Goal: Task Accomplishment & Management: Use online tool/utility

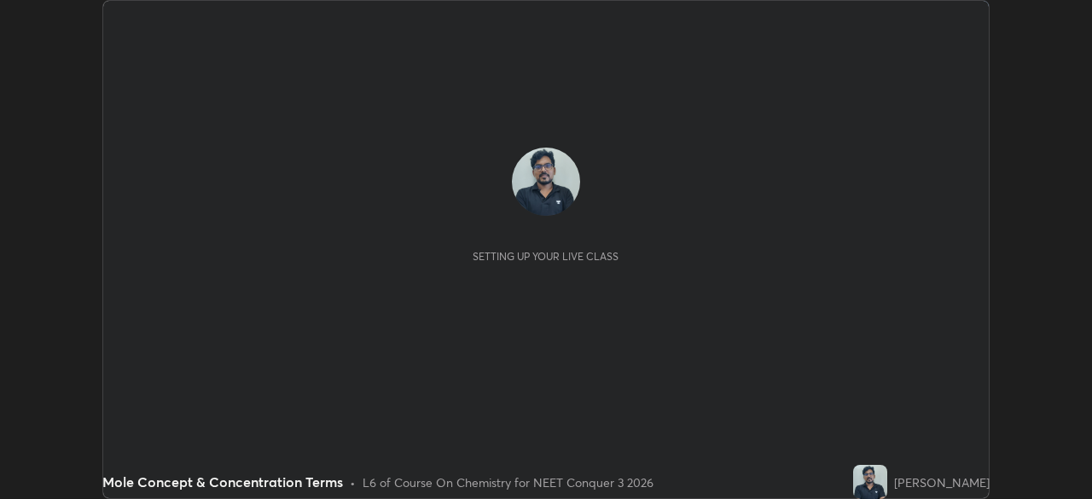
scroll to position [499, 1092]
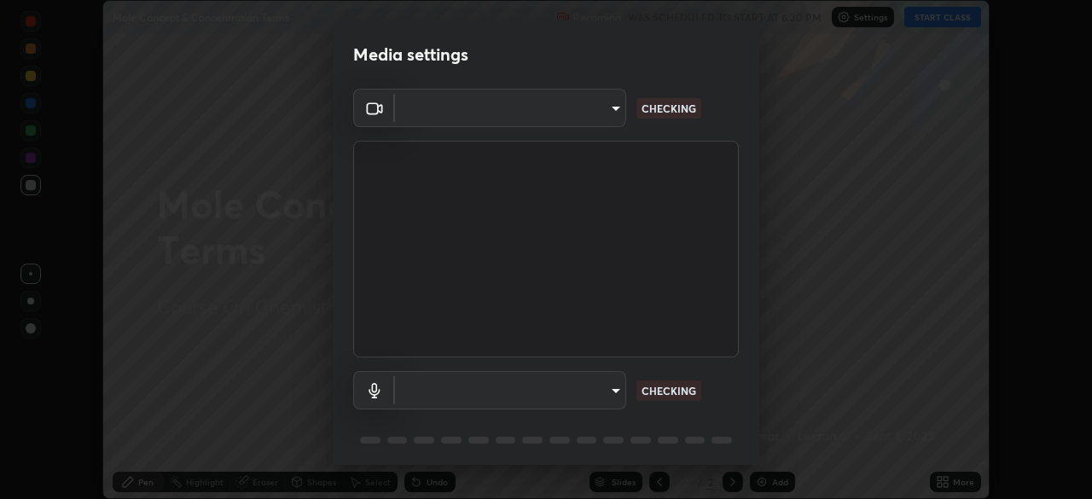
type input "1f3b1a4dbf7f6127e04a7c32b9c59d4571b9df5a52b12507af43ba0352f2305c"
type input "e5b627718591eeaf1f58acbce375d66896c0403349ed2b511c0f677bbfff9090"
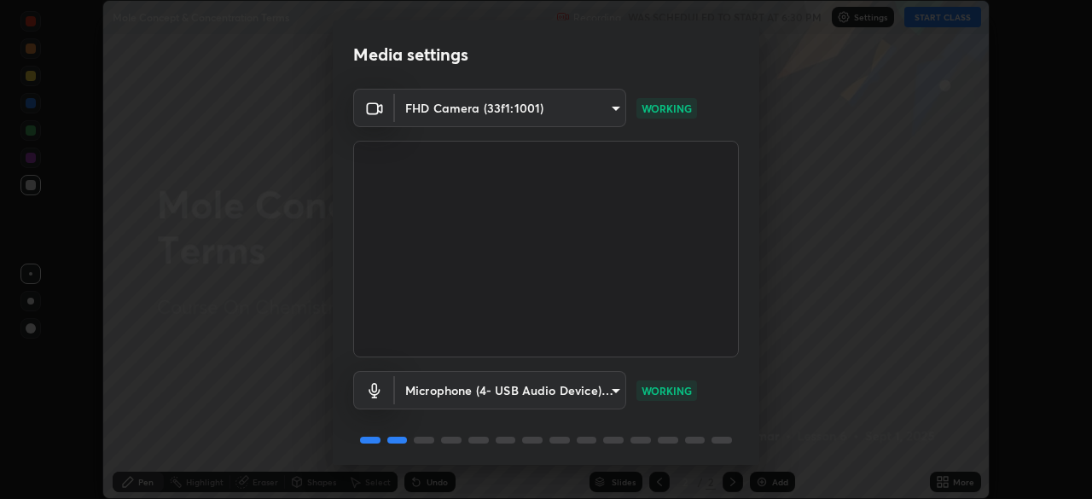
scroll to position [60, 0]
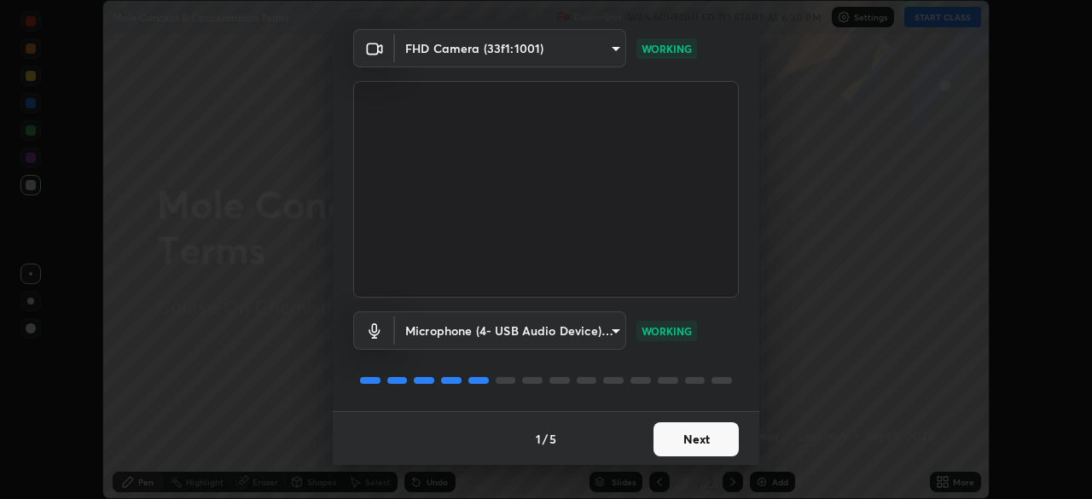
click at [703, 444] on button "Next" at bounding box center [695, 439] width 85 height 34
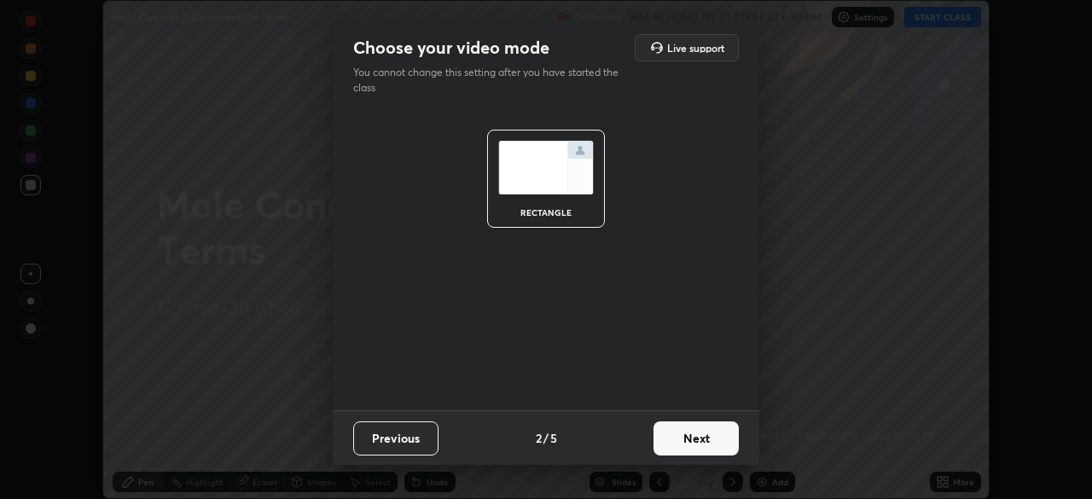
click at [707, 440] on button "Next" at bounding box center [695, 438] width 85 height 34
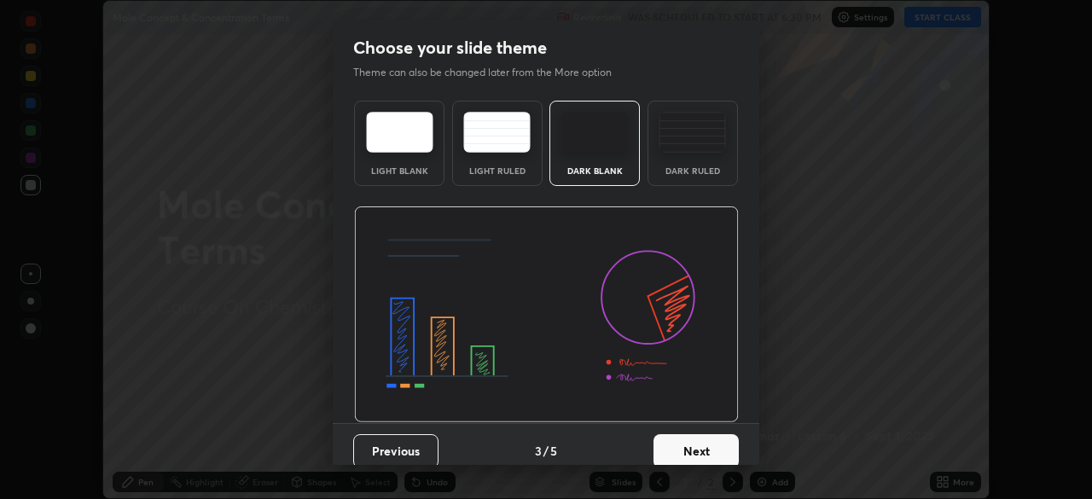
click at [707, 448] on button "Next" at bounding box center [695, 451] width 85 height 34
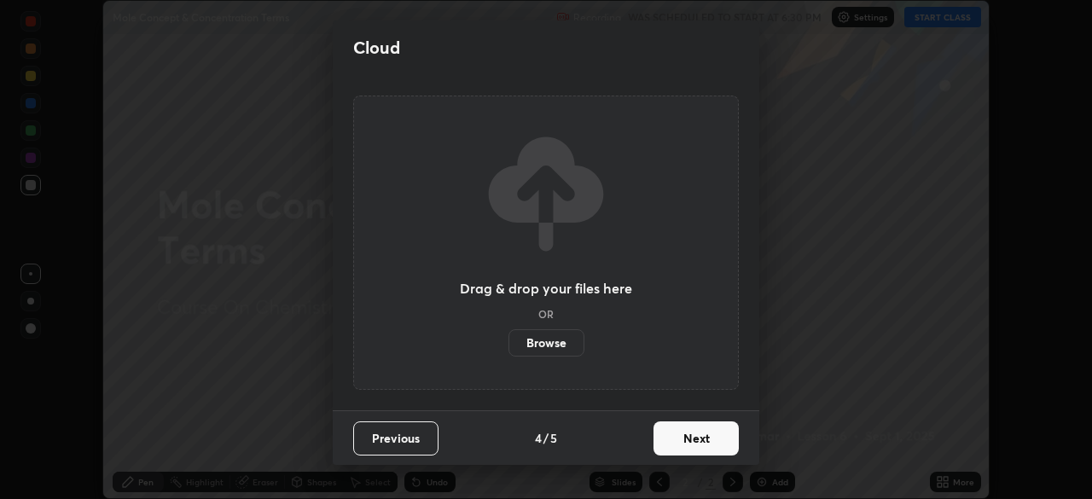
click at [700, 434] on button "Next" at bounding box center [695, 438] width 85 height 34
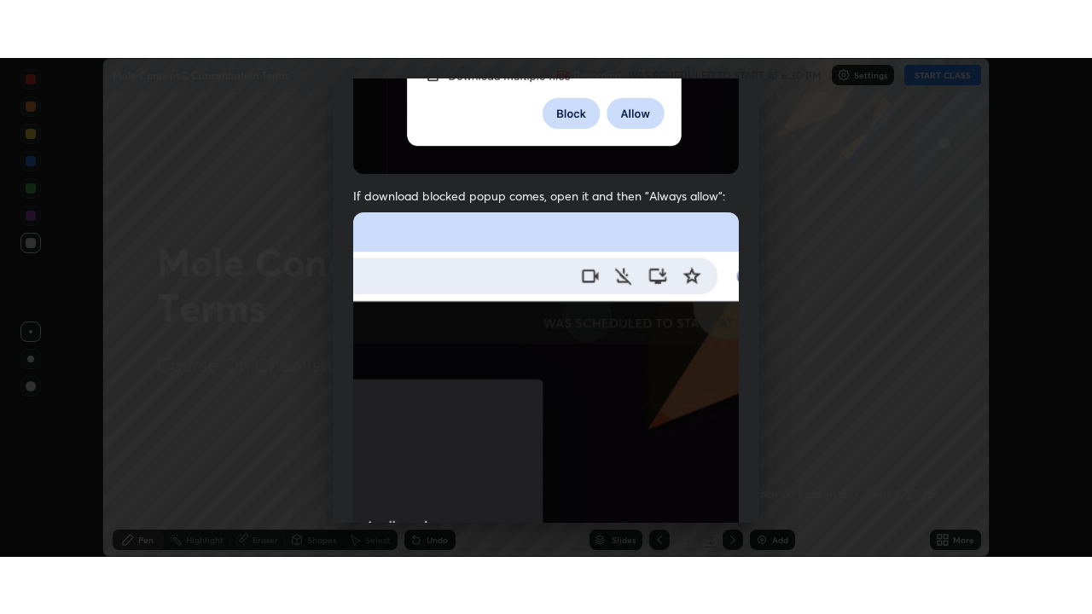
scroll to position [408, 0]
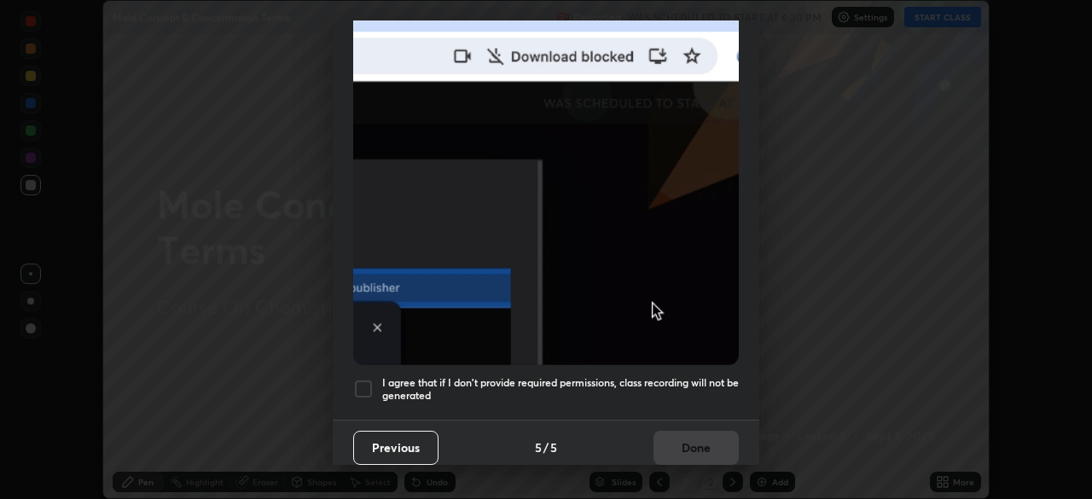
click at [367, 382] on div at bounding box center [363, 389] width 20 height 20
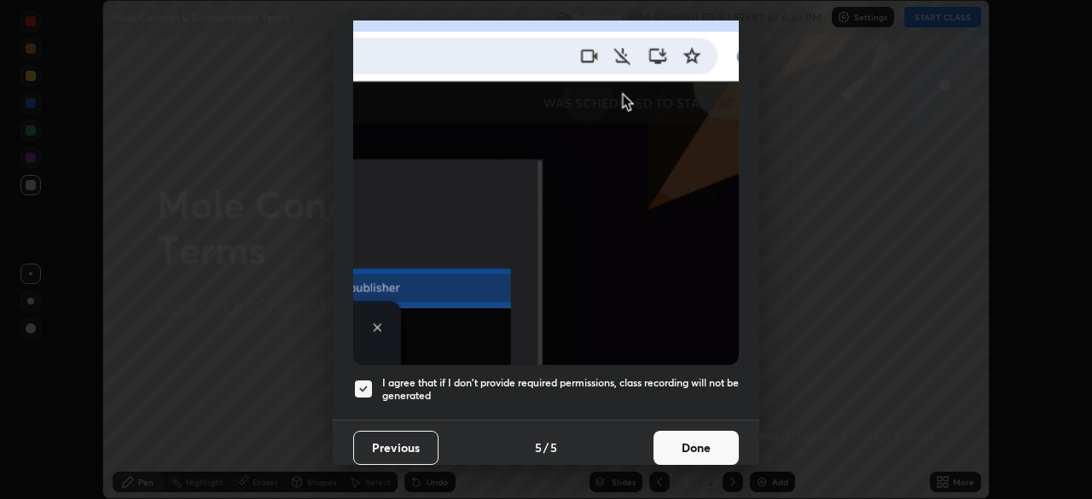
click at [694, 439] on button "Done" at bounding box center [695, 448] width 85 height 34
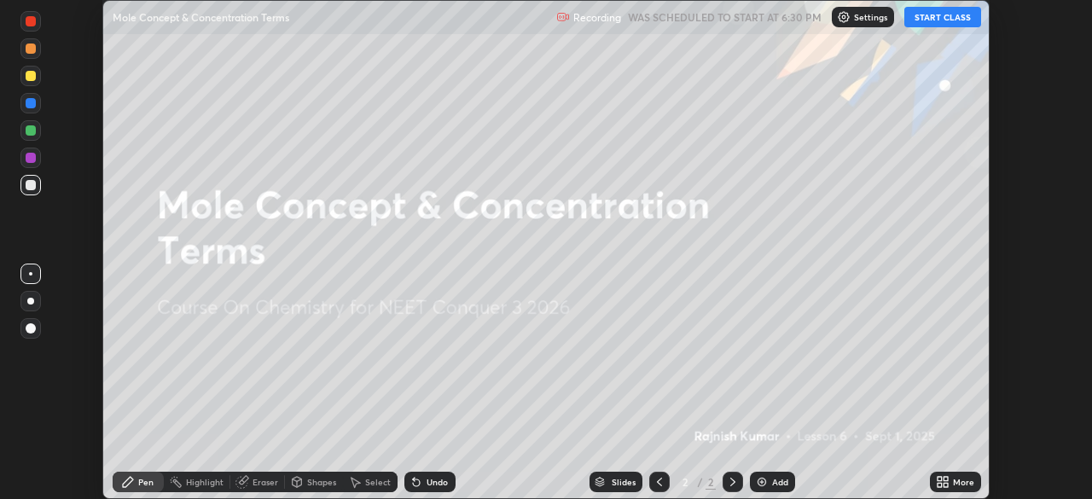
click at [963, 19] on button "START CLASS" at bounding box center [942, 17] width 77 height 20
click at [939, 479] on icon at bounding box center [940, 479] width 4 height 4
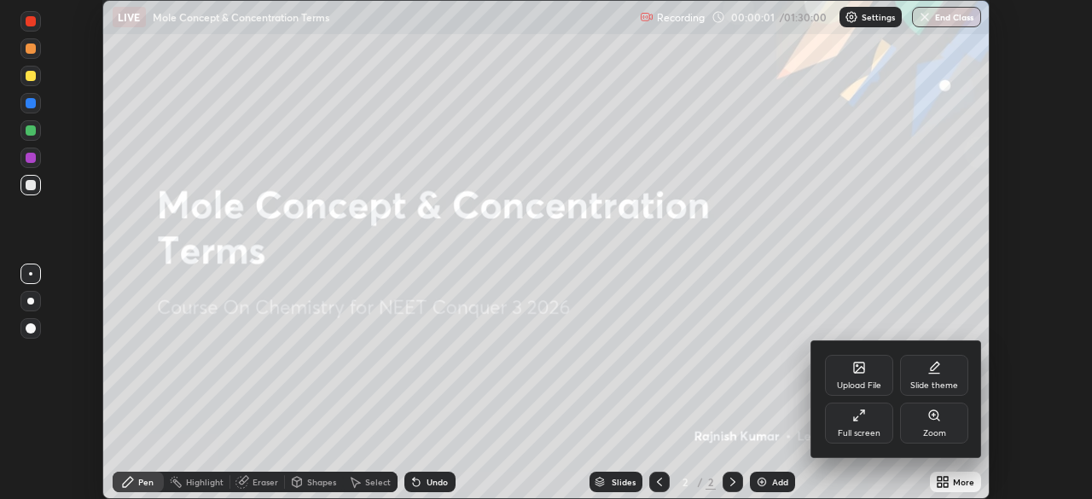
click at [867, 425] on div "Full screen" at bounding box center [859, 423] width 68 height 41
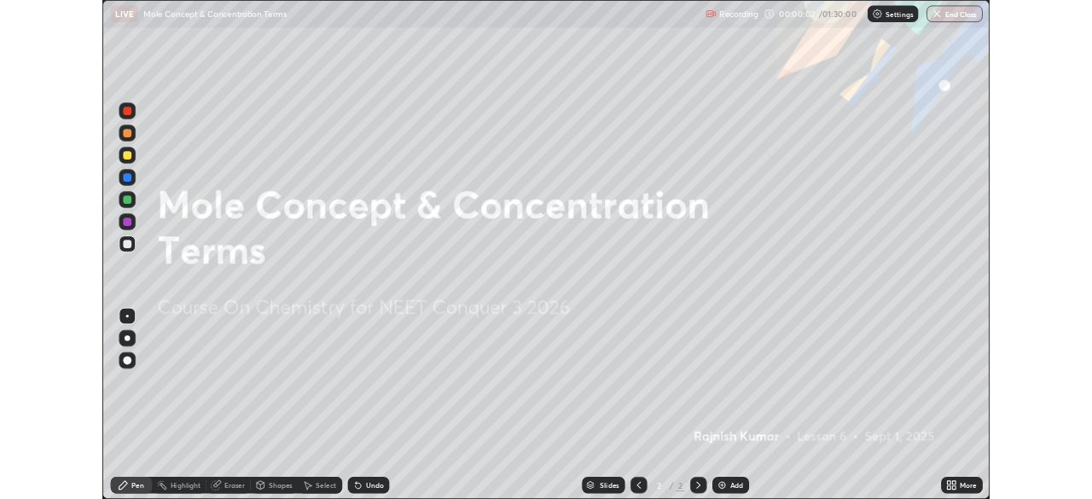
scroll to position [614, 1092]
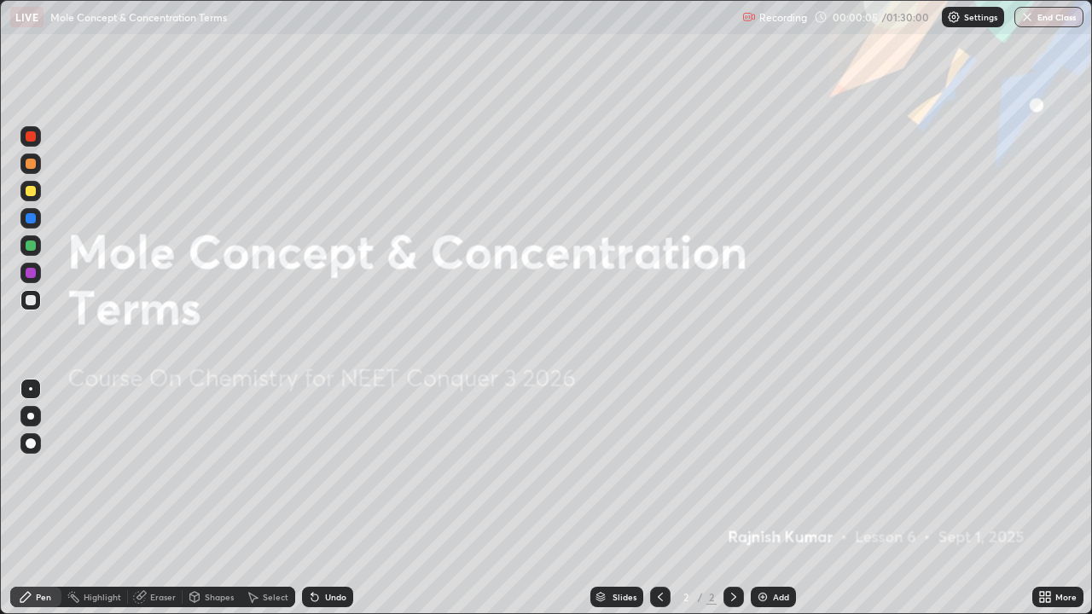
click at [773, 498] on div "Add" at bounding box center [781, 597] width 16 height 9
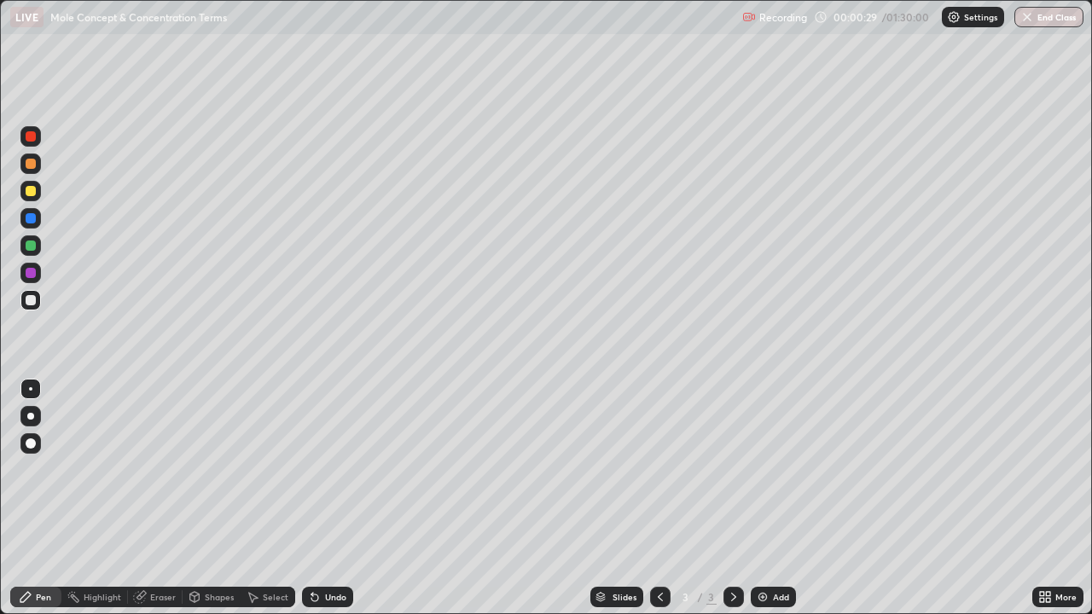
click at [32, 191] on div at bounding box center [31, 191] width 10 height 10
click at [27, 448] on div at bounding box center [31, 444] width 10 height 10
click at [32, 247] on div at bounding box center [31, 246] width 10 height 10
click at [333, 498] on div "Undo" at bounding box center [335, 597] width 21 height 9
click at [330, 498] on div "Undo" at bounding box center [327, 597] width 51 height 20
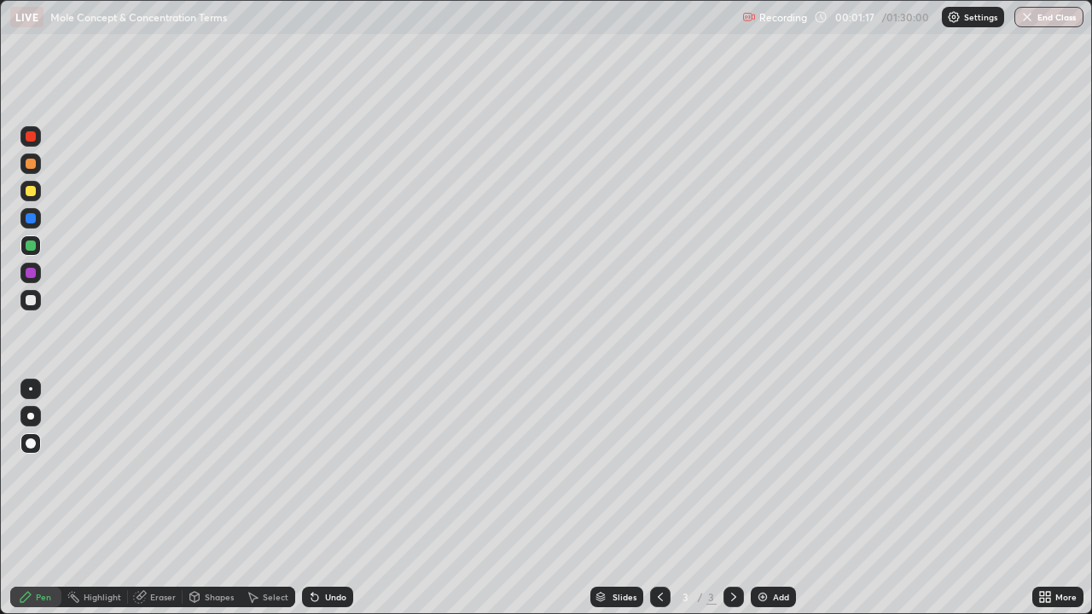
click at [32, 193] on div at bounding box center [31, 191] width 10 height 10
click at [222, 498] on div "Shapes" at bounding box center [219, 597] width 29 height 9
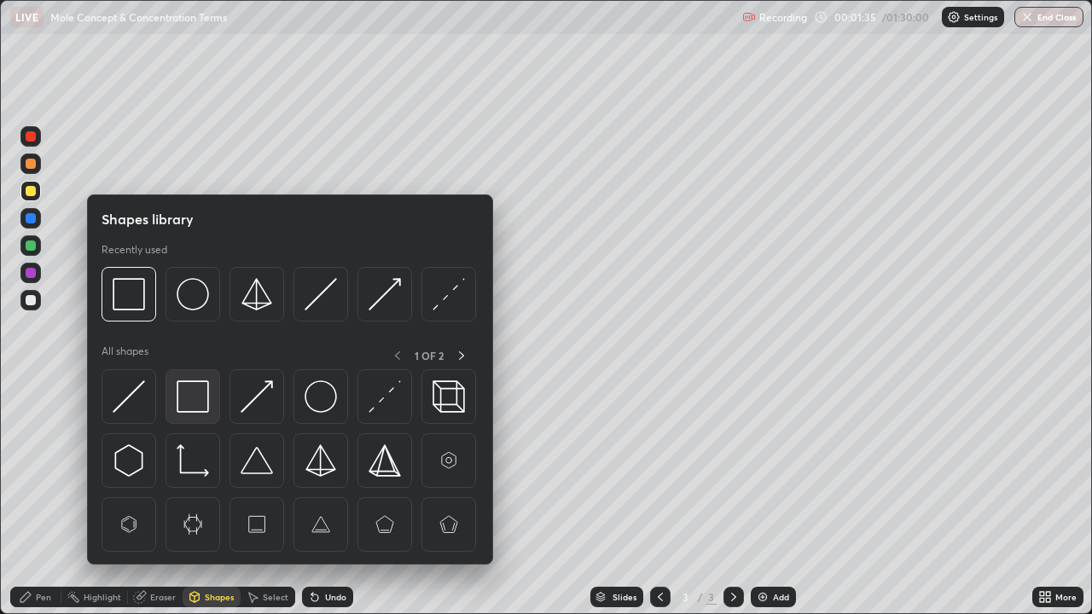
click at [198, 397] on img at bounding box center [193, 396] width 32 height 32
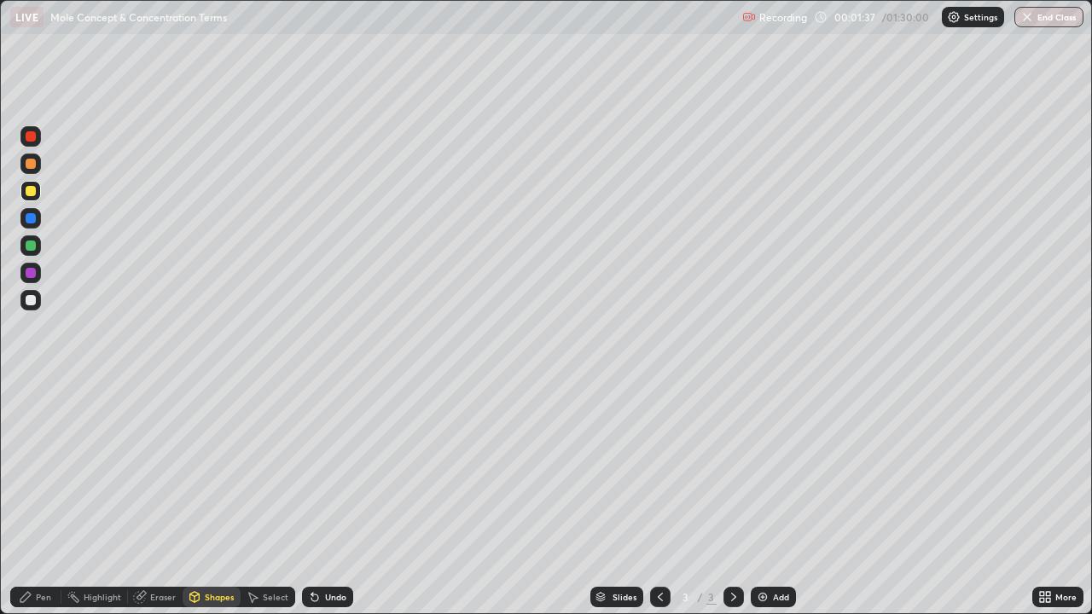
click at [31, 296] on div at bounding box center [31, 300] width 10 height 10
click at [55, 498] on div "Pen" at bounding box center [35, 597] width 51 height 20
click at [31, 191] on div at bounding box center [31, 191] width 10 height 10
click at [780, 498] on div "Add" at bounding box center [781, 597] width 16 height 9
click at [32, 197] on div at bounding box center [30, 191] width 20 height 20
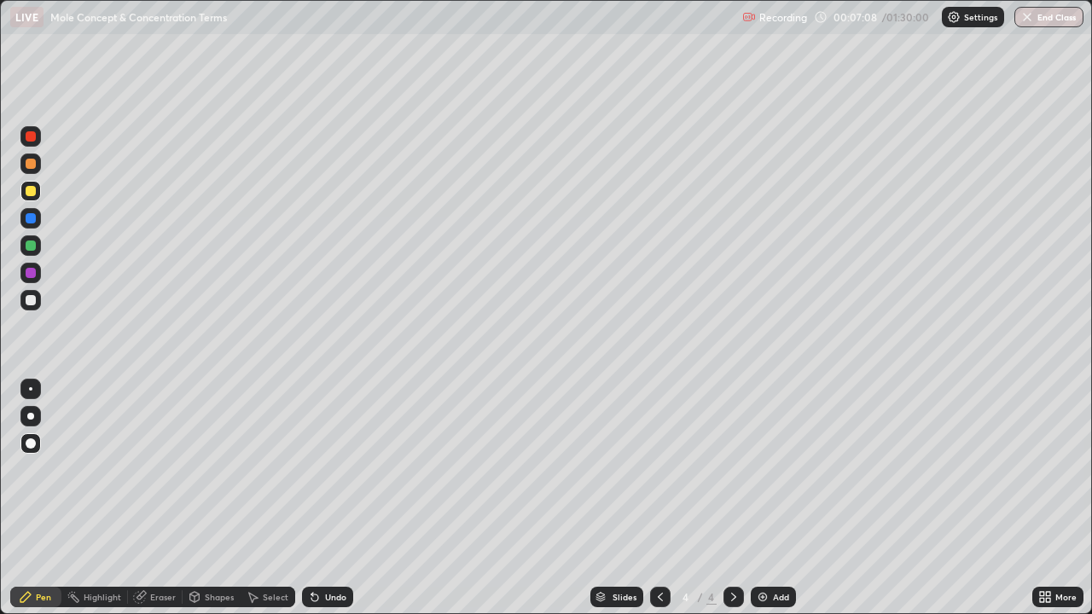
click at [325, 498] on div "Undo" at bounding box center [335, 597] width 21 height 9
click at [768, 498] on div "Add" at bounding box center [773, 597] width 45 height 20
click at [31, 247] on div at bounding box center [31, 246] width 10 height 10
click at [662, 498] on div at bounding box center [660, 597] width 20 height 34
click at [732, 498] on icon at bounding box center [734, 597] width 14 height 14
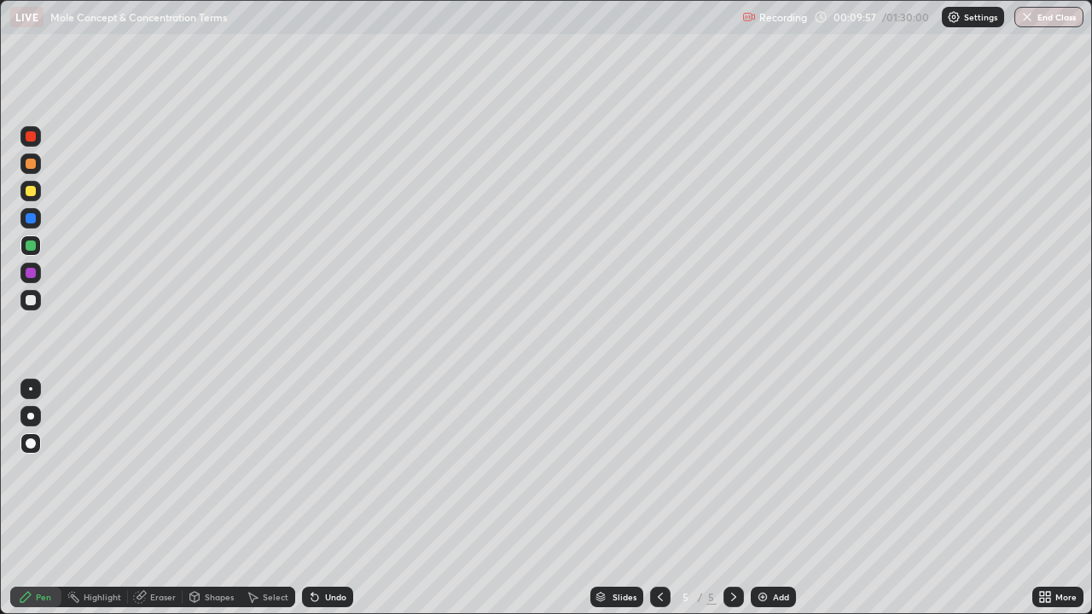
click at [660, 498] on icon at bounding box center [660, 597] width 14 height 14
click at [732, 498] on icon at bounding box center [734, 597] width 14 height 14
click at [656, 498] on icon at bounding box center [660, 597] width 14 height 14
click at [734, 498] on icon at bounding box center [734, 597] width 14 height 14
click at [659, 498] on icon at bounding box center [660, 597] width 14 height 14
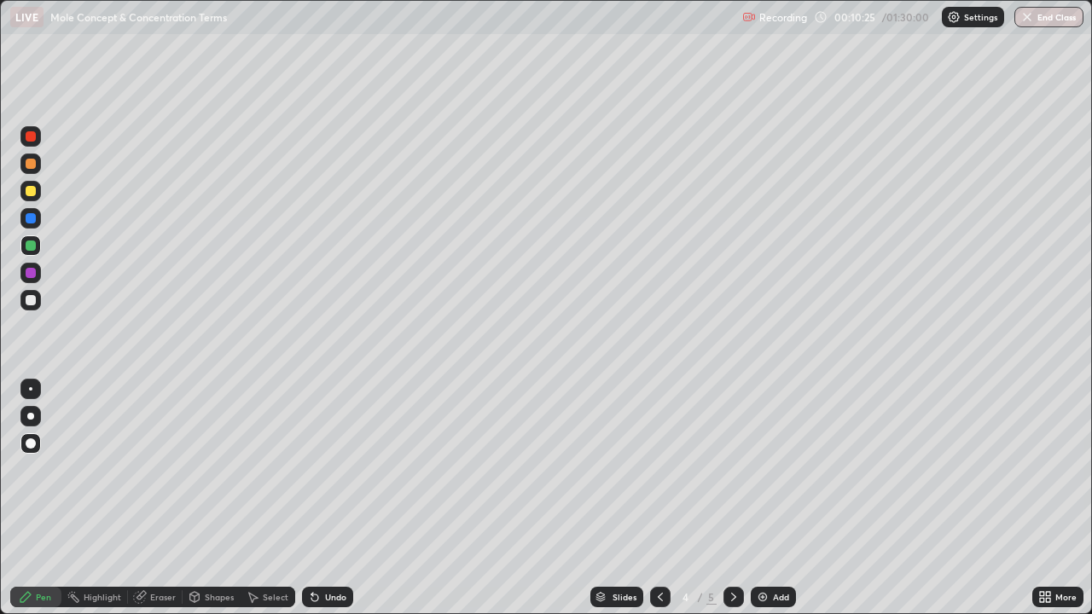
click at [735, 498] on icon at bounding box center [734, 597] width 14 height 14
click at [31, 273] on div at bounding box center [31, 273] width 10 height 10
click at [336, 498] on div "Undo" at bounding box center [327, 597] width 51 height 20
click at [659, 498] on icon at bounding box center [660, 597] width 14 height 14
click at [733, 498] on icon at bounding box center [734, 597] width 14 height 14
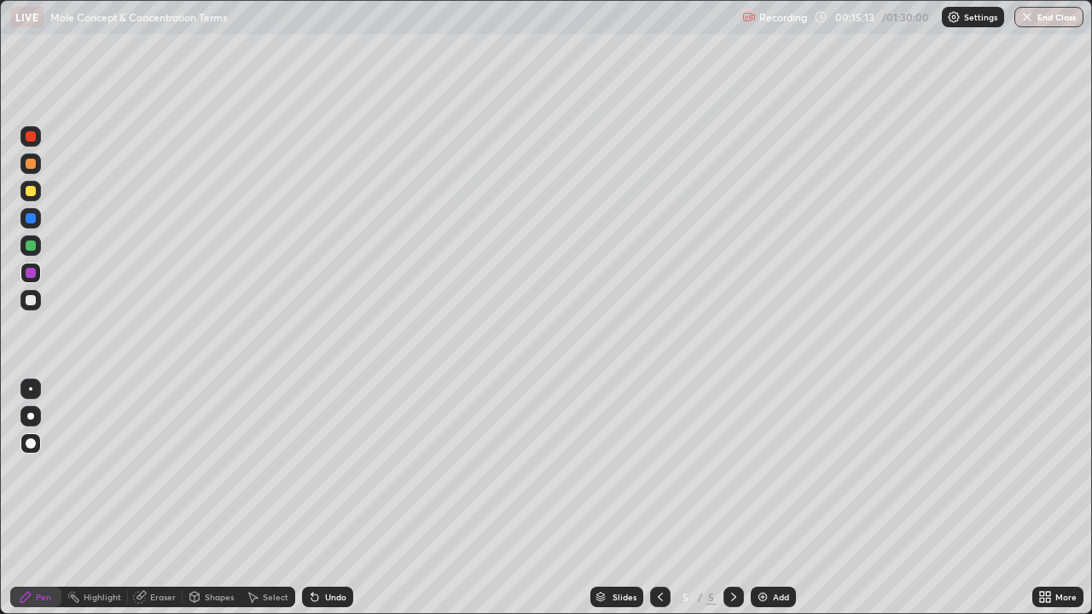
click at [773, 498] on div "Add" at bounding box center [781, 597] width 16 height 9
click at [32, 298] on div at bounding box center [31, 300] width 10 height 10
click at [658, 498] on icon at bounding box center [660, 597] width 14 height 14
click at [732, 498] on icon at bounding box center [734, 597] width 14 height 14
click at [320, 498] on div "Undo" at bounding box center [327, 597] width 51 height 20
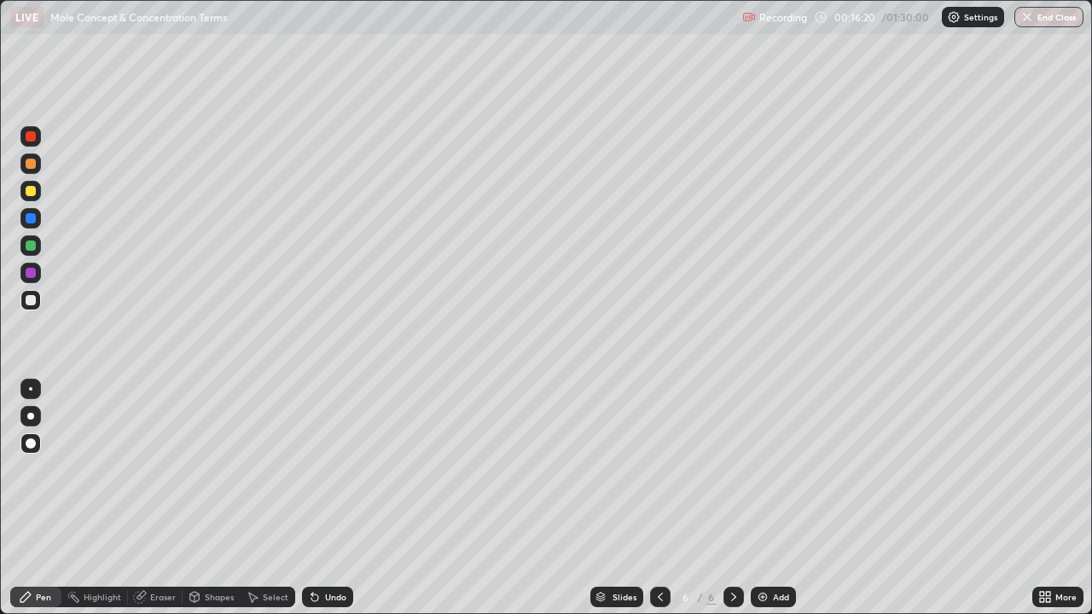
click at [319, 498] on div "Undo" at bounding box center [327, 597] width 51 height 20
click at [659, 498] on icon at bounding box center [660, 597] width 5 height 9
click at [660, 498] on icon at bounding box center [660, 597] width 14 height 14
click at [732, 498] on icon at bounding box center [734, 597] width 14 height 14
click at [729, 498] on icon at bounding box center [734, 597] width 14 height 14
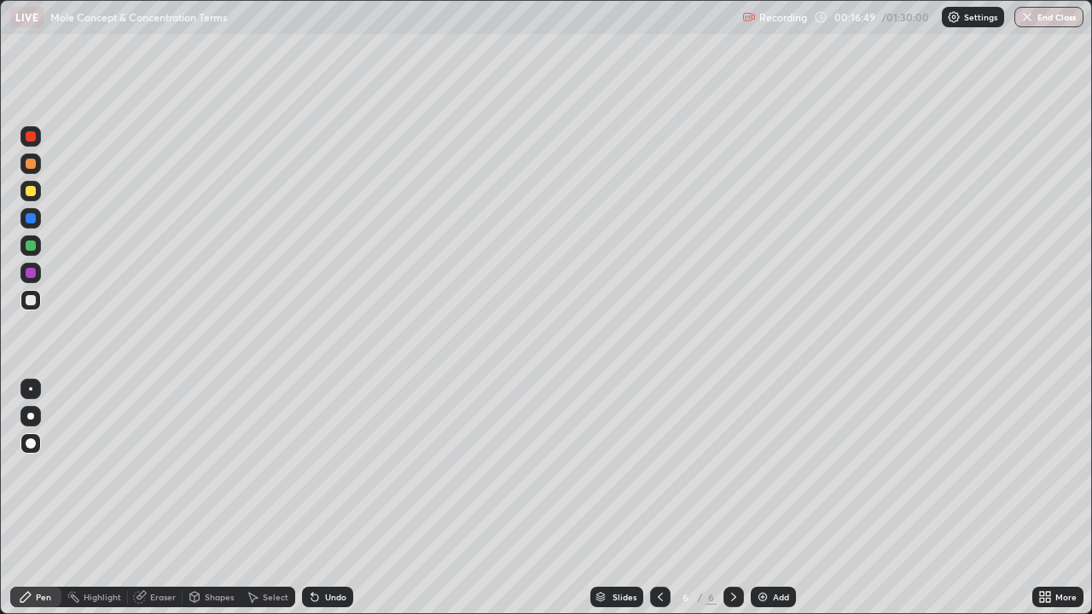
click at [651, 498] on div at bounding box center [660, 597] width 20 height 20
click at [659, 498] on icon at bounding box center [660, 597] width 5 height 9
click at [729, 498] on icon at bounding box center [734, 597] width 14 height 14
click at [733, 498] on icon at bounding box center [734, 597] width 14 height 14
click at [333, 498] on div "Undo" at bounding box center [327, 597] width 51 height 20
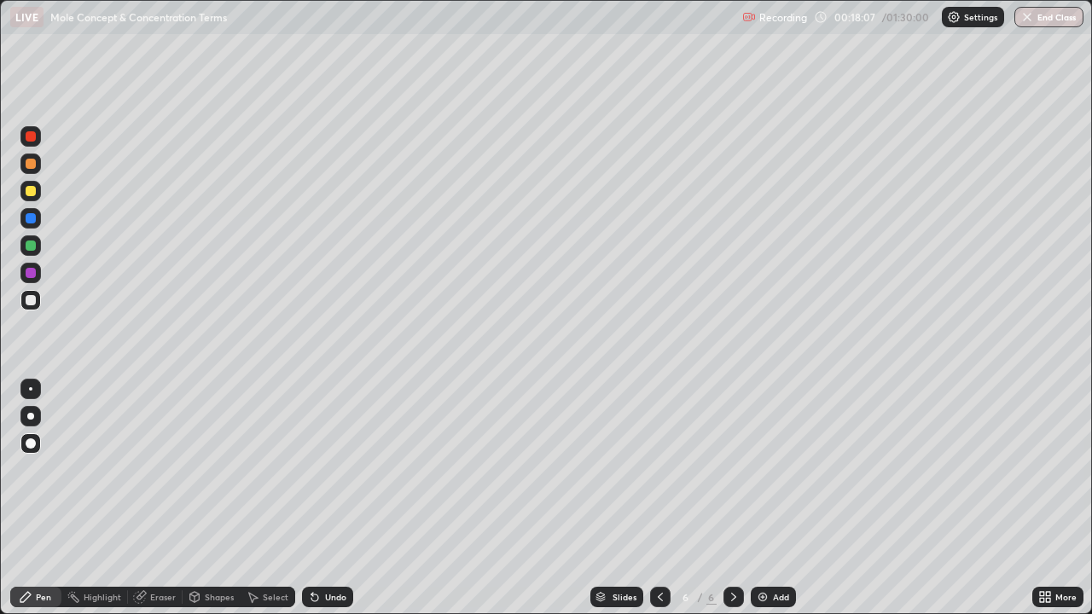
click at [659, 498] on icon at bounding box center [660, 597] width 14 height 14
click at [732, 498] on icon at bounding box center [734, 597] width 14 height 14
click at [734, 498] on icon at bounding box center [734, 597] width 14 height 14
click at [765, 498] on img at bounding box center [763, 597] width 14 height 14
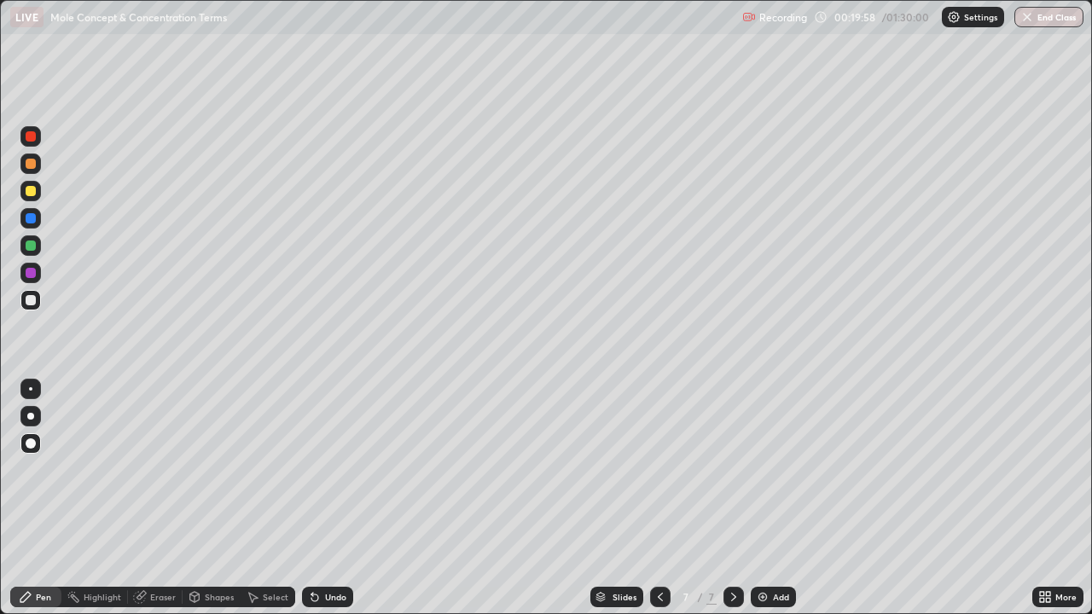
click at [40, 498] on div "Pen" at bounding box center [35, 597] width 51 height 20
click at [659, 498] on icon at bounding box center [660, 597] width 14 height 14
click at [723, 498] on div at bounding box center [733, 597] width 20 height 20
click at [31, 299] on div at bounding box center [31, 300] width 10 height 10
click at [653, 498] on div at bounding box center [660, 597] width 20 height 20
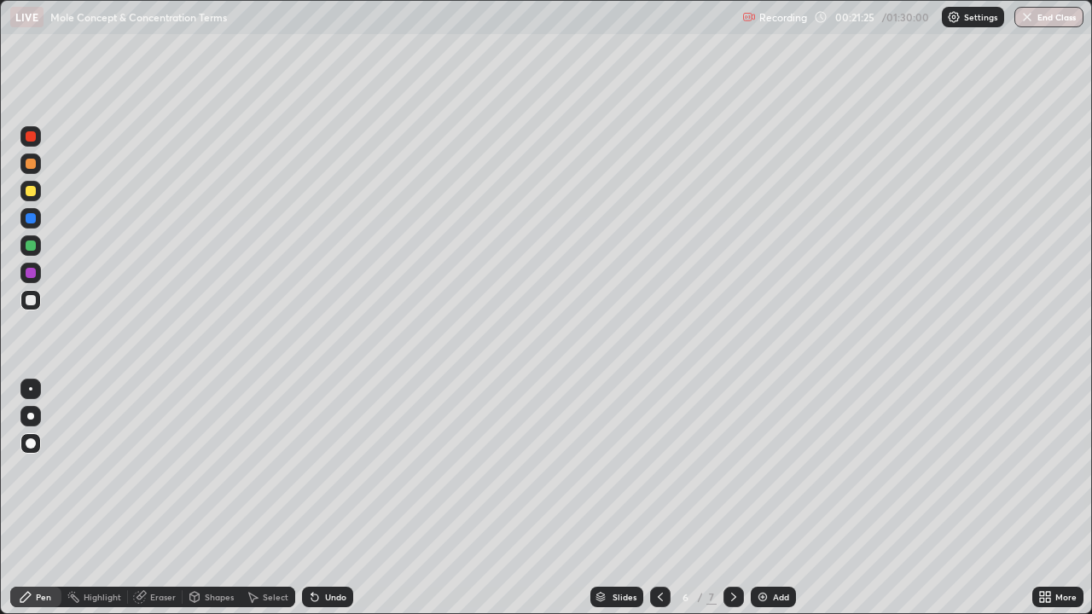
click at [661, 498] on icon at bounding box center [660, 597] width 14 height 14
click at [730, 498] on icon at bounding box center [734, 597] width 14 height 14
click at [731, 498] on icon at bounding box center [733, 597] width 5 height 9
click at [147, 498] on div "Eraser" at bounding box center [155, 597] width 55 height 20
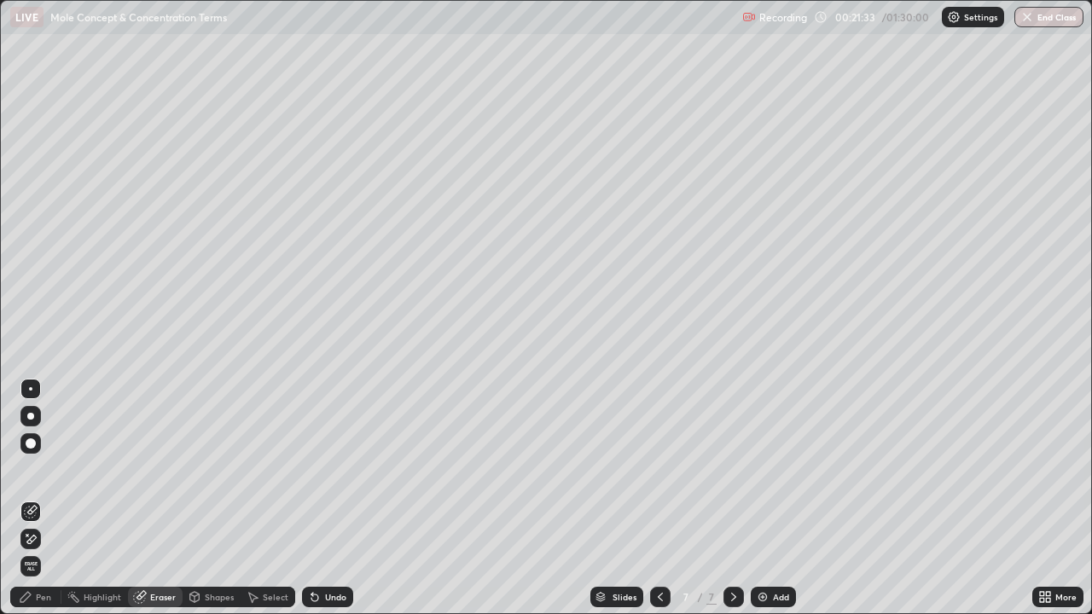
click at [53, 498] on div "Pen" at bounding box center [35, 597] width 51 height 20
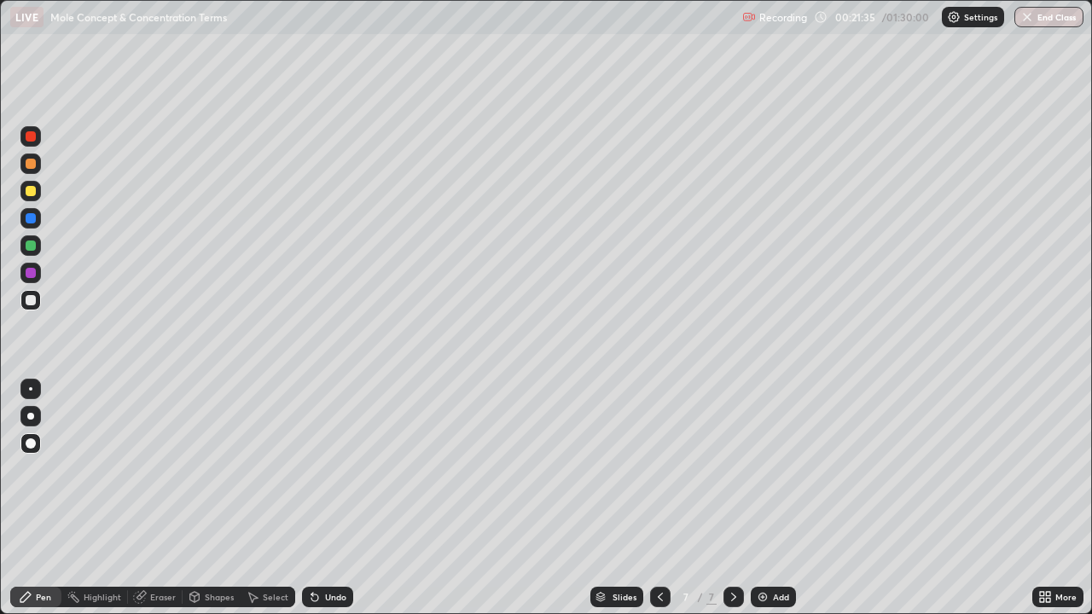
click at [160, 498] on div "Eraser" at bounding box center [155, 597] width 55 height 20
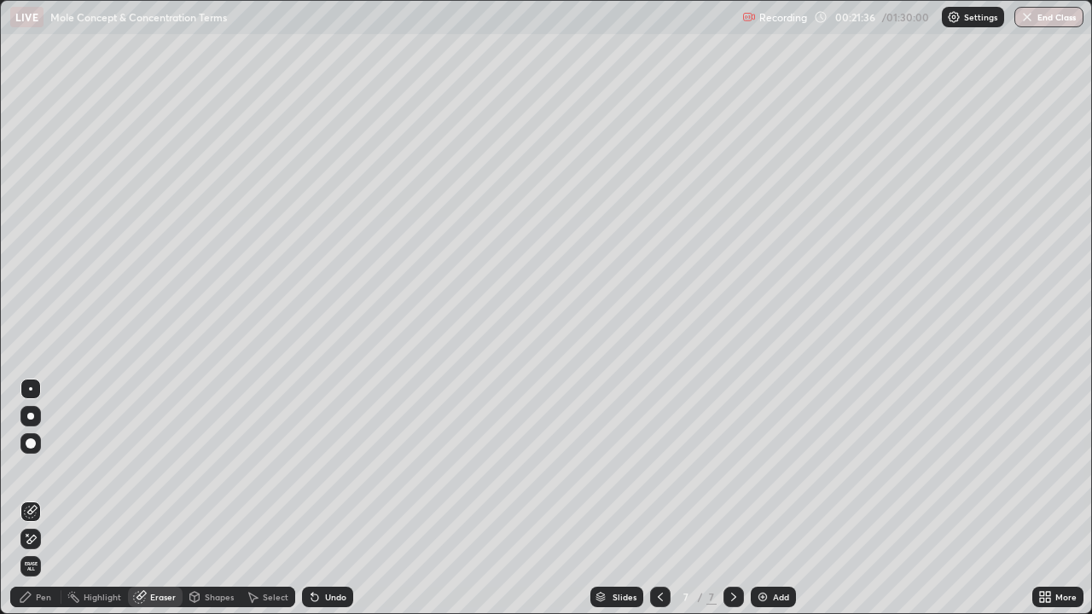
click at [37, 498] on div "Pen" at bounding box center [43, 597] width 15 height 9
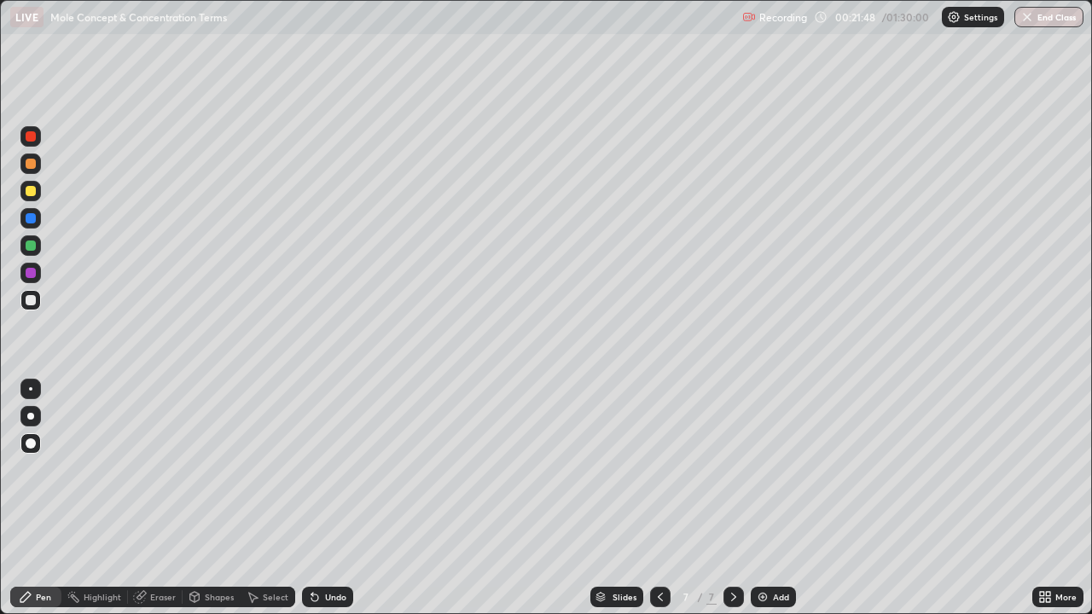
click at [659, 498] on icon at bounding box center [660, 597] width 14 height 14
click at [735, 498] on icon at bounding box center [734, 597] width 14 height 14
click at [732, 498] on icon at bounding box center [734, 597] width 14 height 14
click at [329, 498] on div "Undo" at bounding box center [335, 597] width 21 height 9
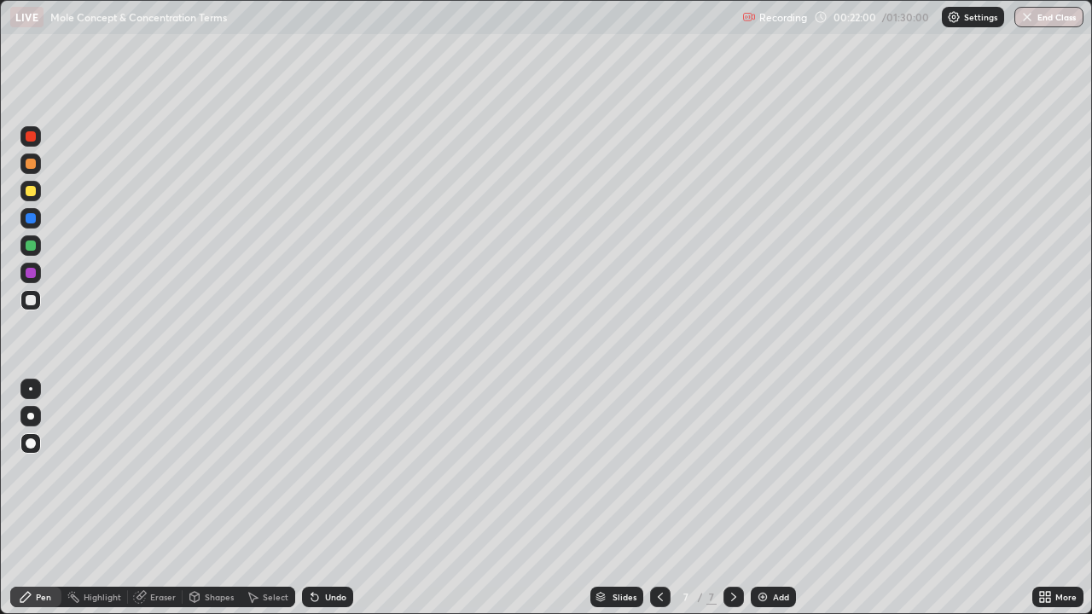
click at [328, 498] on div "Undo" at bounding box center [335, 597] width 21 height 9
click at [170, 498] on div "Eraser" at bounding box center [163, 597] width 26 height 9
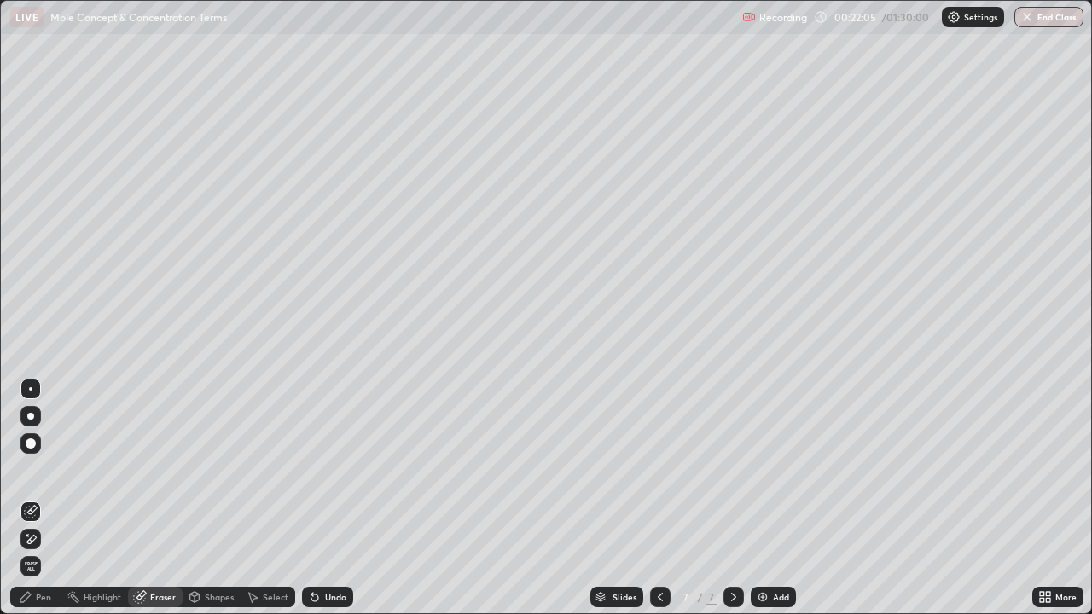
click at [36, 498] on div "Pen" at bounding box center [43, 597] width 15 height 9
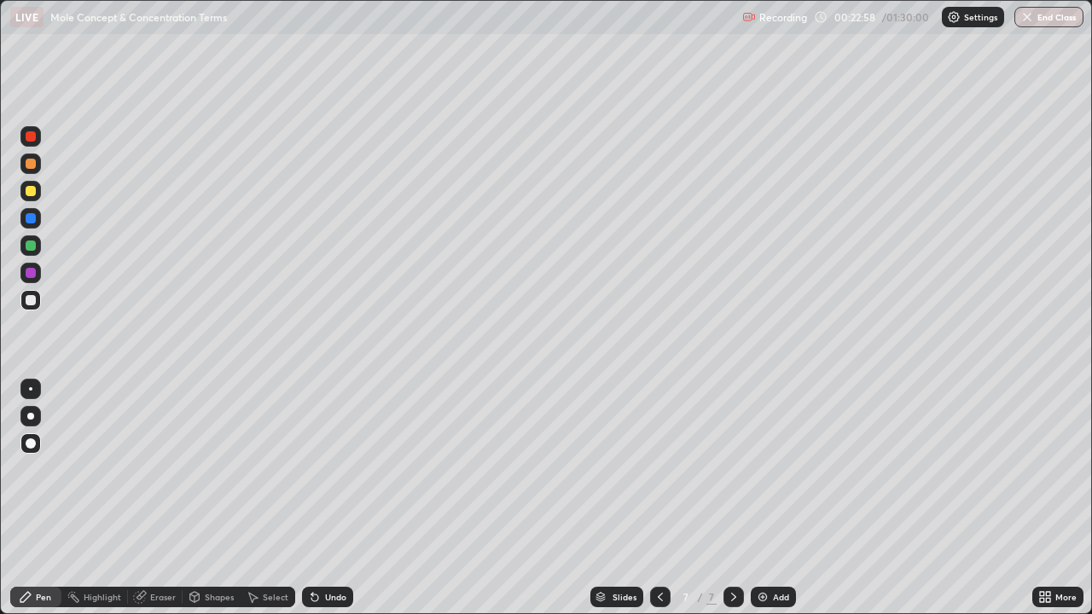
click at [30, 277] on div at bounding box center [31, 273] width 10 height 10
click at [32, 300] on div at bounding box center [31, 300] width 10 height 10
click at [779, 498] on div "Add" at bounding box center [773, 597] width 45 height 20
click at [32, 190] on div at bounding box center [31, 191] width 10 height 10
click at [333, 498] on div "Undo" at bounding box center [327, 597] width 51 height 20
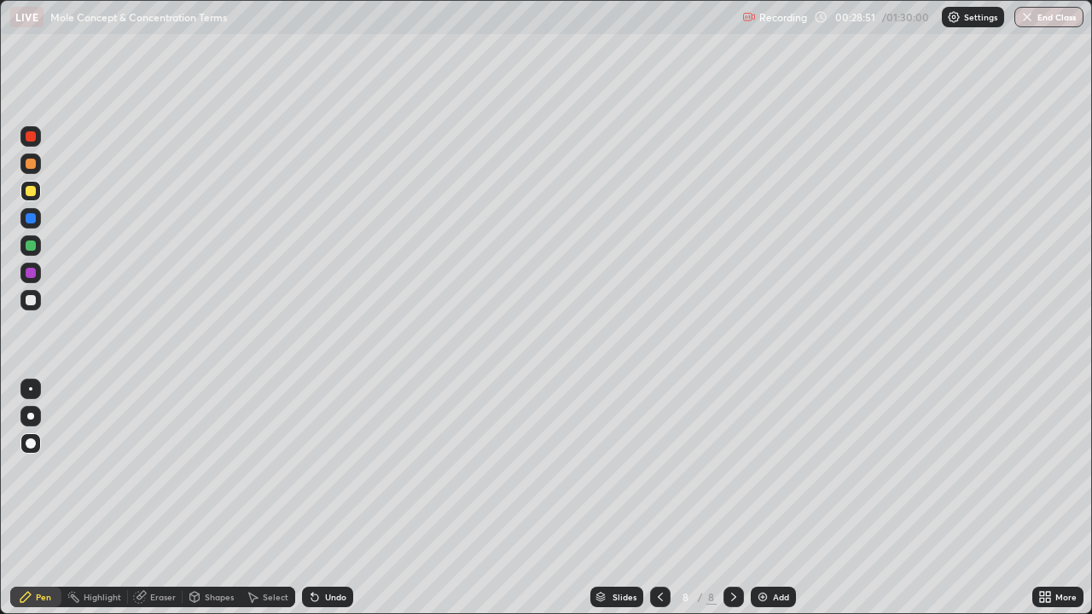
click at [781, 498] on div "Add" at bounding box center [781, 597] width 16 height 9
click at [31, 195] on div at bounding box center [31, 191] width 10 height 10
click at [32, 298] on div at bounding box center [31, 300] width 10 height 10
click at [325, 498] on div "Undo" at bounding box center [335, 597] width 21 height 9
click at [324, 498] on div "Undo" at bounding box center [327, 597] width 51 height 20
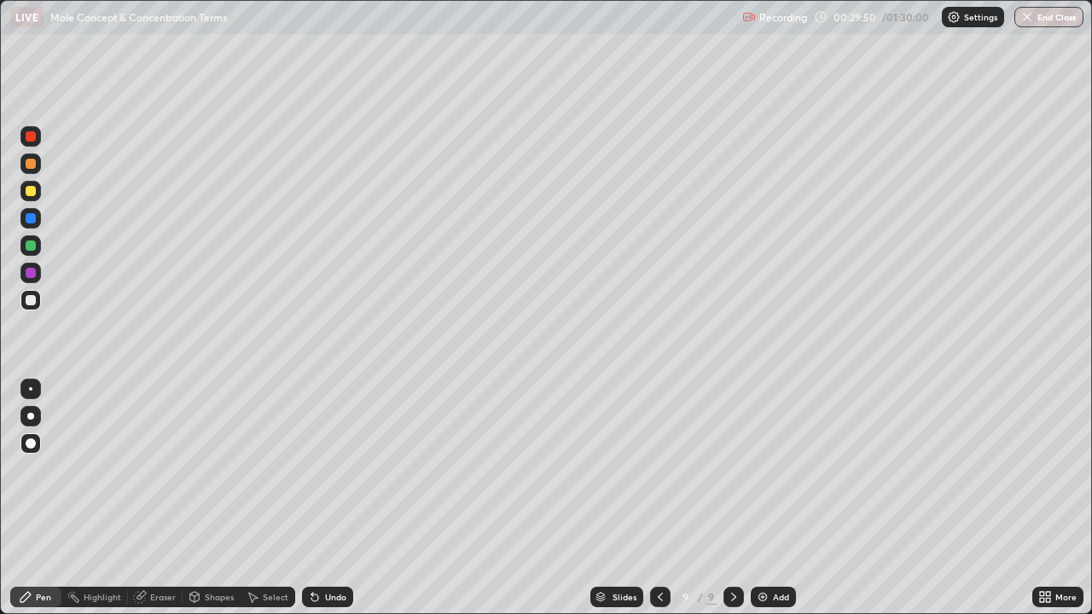
click at [322, 498] on div "Undo" at bounding box center [327, 597] width 51 height 20
click at [217, 498] on div "Shapes" at bounding box center [219, 597] width 29 height 9
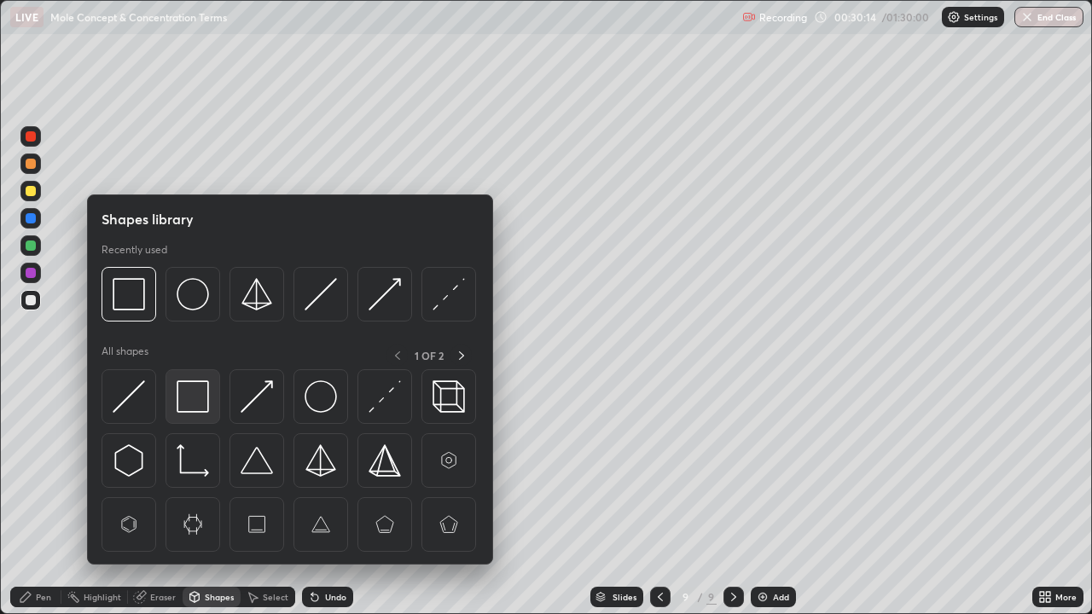
click at [201, 401] on img at bounding box center [193, 396] width 32 height 32
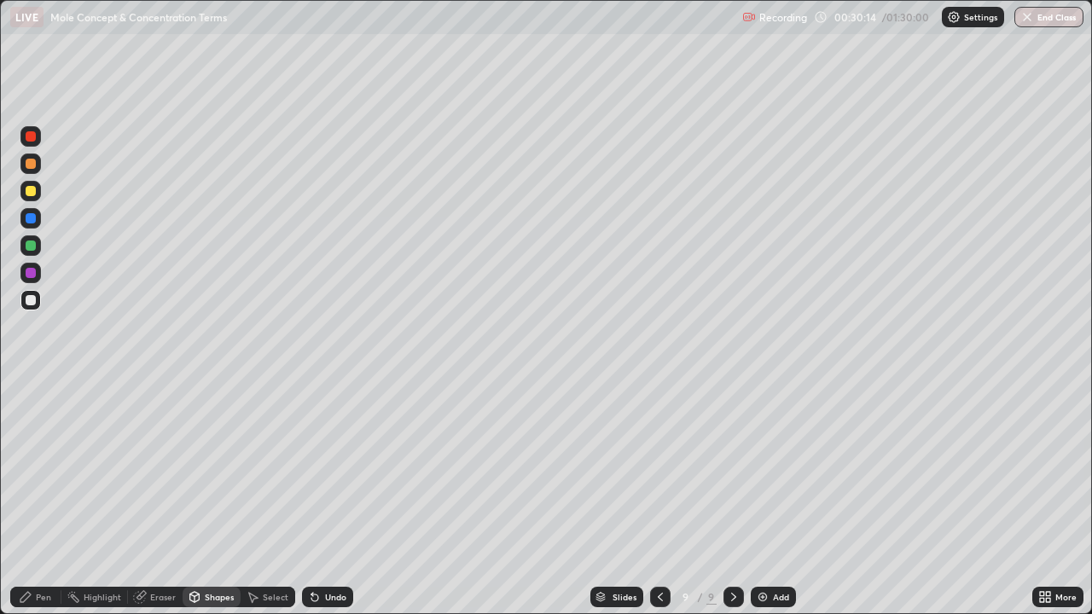
click at [39, 301] on div at bounding box center [30, 300] width 20 height 20
click at [31, 218] on div at bounding box center [31, 218] width 10 height 10
click at [49, 498] on div "Pen" at bounding box center [35, 597] width 51 height 20
click at [34, 264] on div at bounding box center [30, 273] width 20 height 20
click at [38, 305] on div at bounding box center [30, 300] width 20 height 20
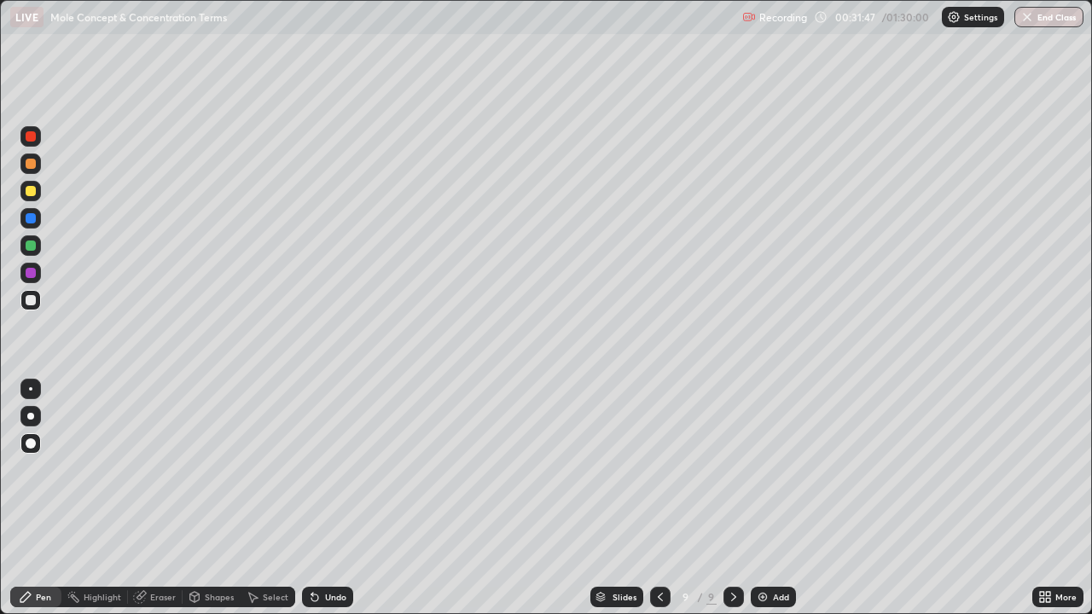
click at [213, 498] on div "Shapes" at bounding box center [219, 597] width 29 height 9
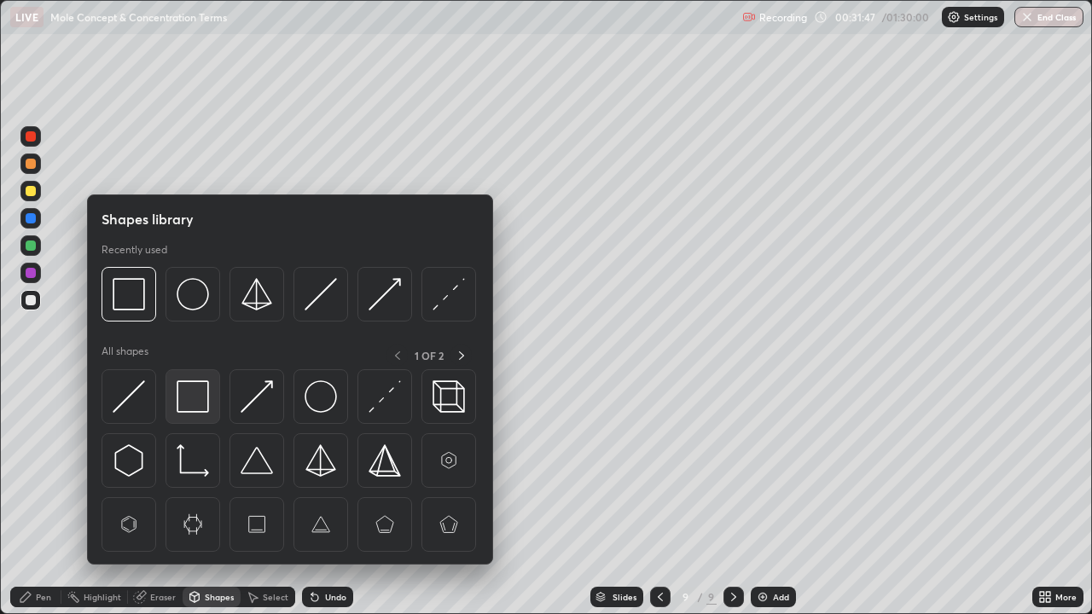
click at [196, 398] on img at bounding box center [193, 396] width 32 height 32
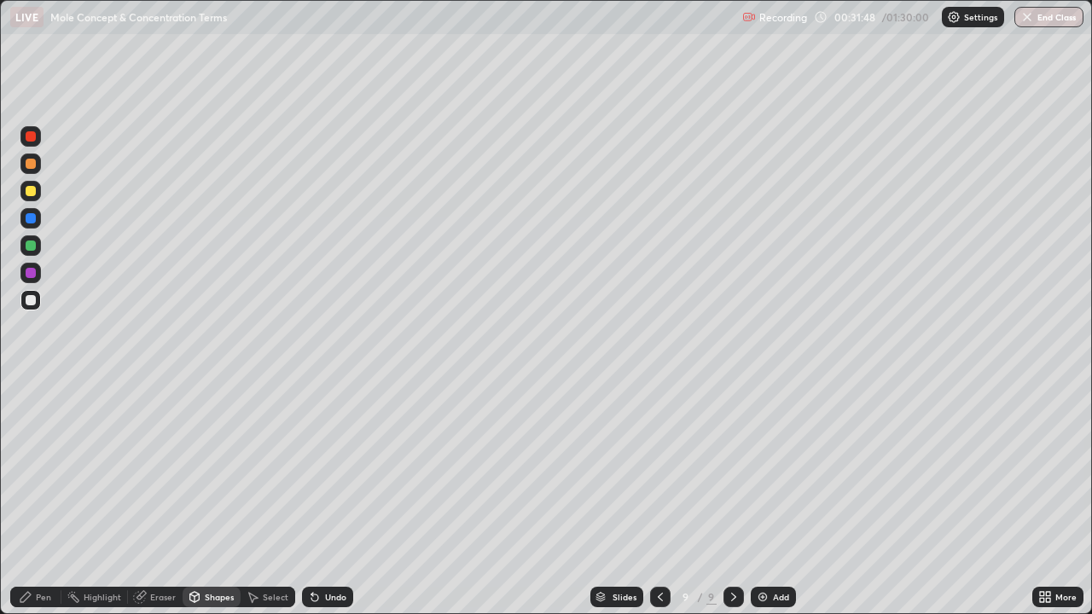
click at [38, 300] on div at bounding box center [30, 300] width 20 height 20
click at [38, 273] on div at bounding box center [30, 273] width 20 height 20
click at [37, 498] on div "Pen" at bounding box center [43, 597] width 15 height 9
click at [31, 299] on div at bounding box center [31, 300] width 10 height 10
click at [217, 498] on div "Shapes" at bounding box center [219, 597] width 29 height 9
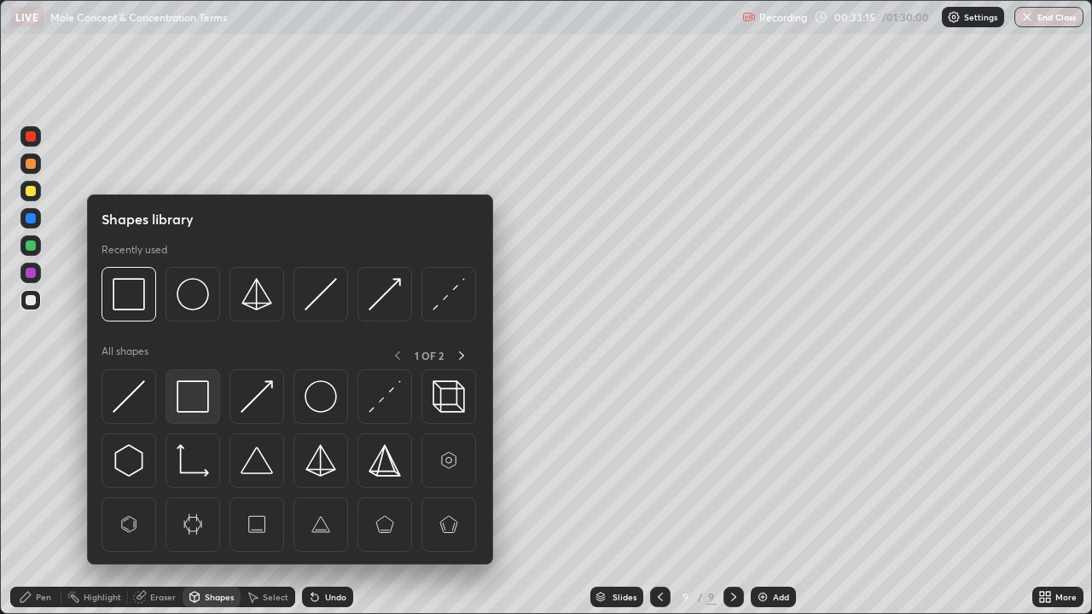
click at [200, 399] on img at bounding box center [193, 396] width 32 height 32
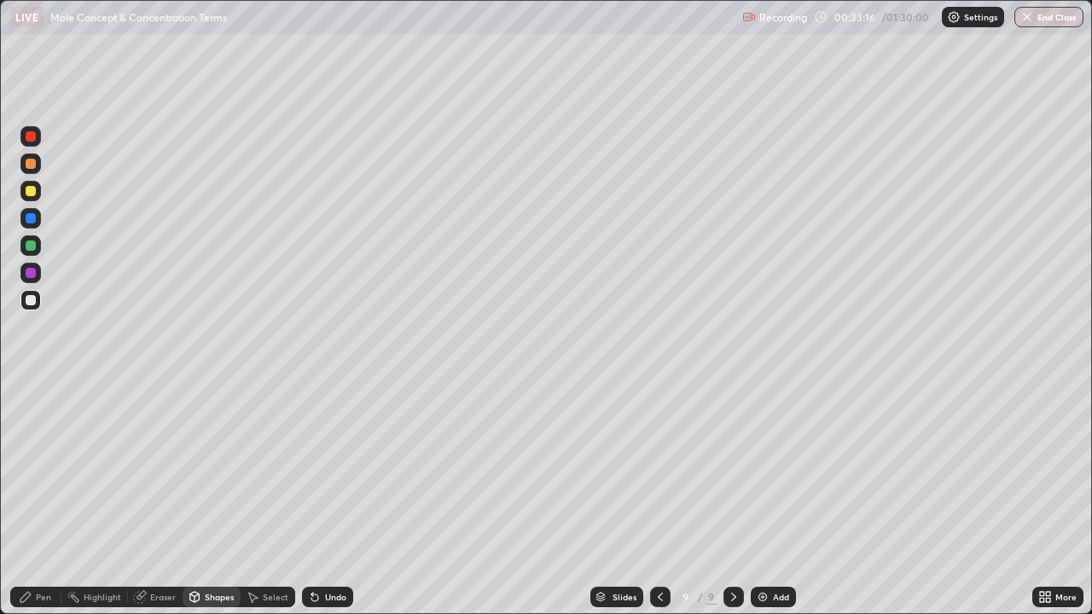
click at [32, 247] on div at bounding box center [31, 246] width 10 height 10
click at [774, 498] on div "Add" at bounding box center [781, 597] width 16 height 9
click at [334, 498] on div "Undo" at bounding box center [335, 597] width 21 height 9
click at [34, 498] on div "Pen" at bounding box center [35, 597] width 51 height 20
click at [205, 498] on div "Shapes" at bounding box center [219, 597] width 29 height 9
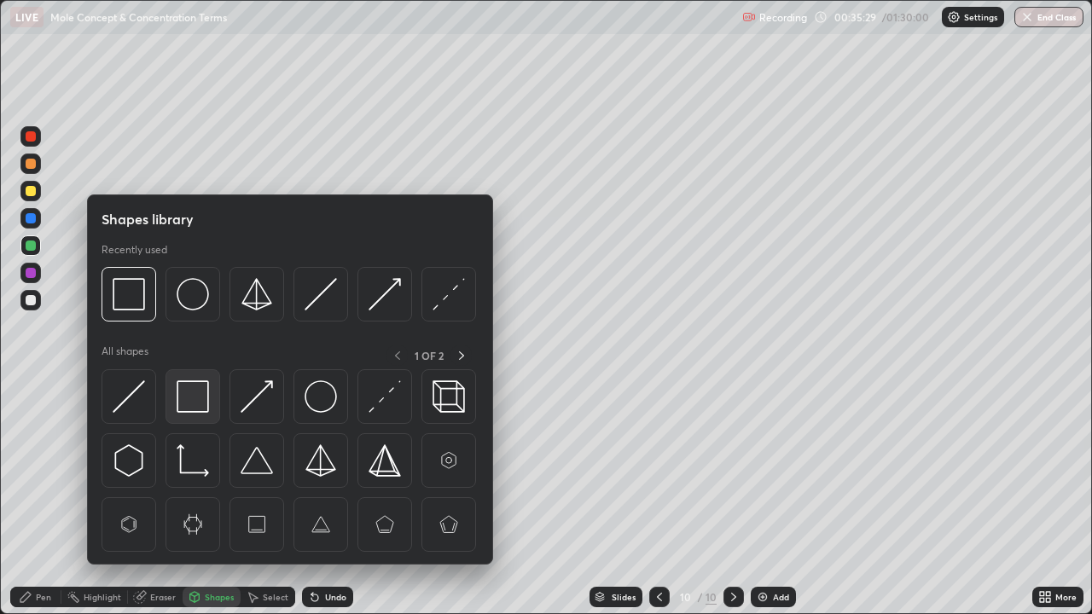
click at [198, 399] on img at bounding box center [193, 396] width 32 height 32
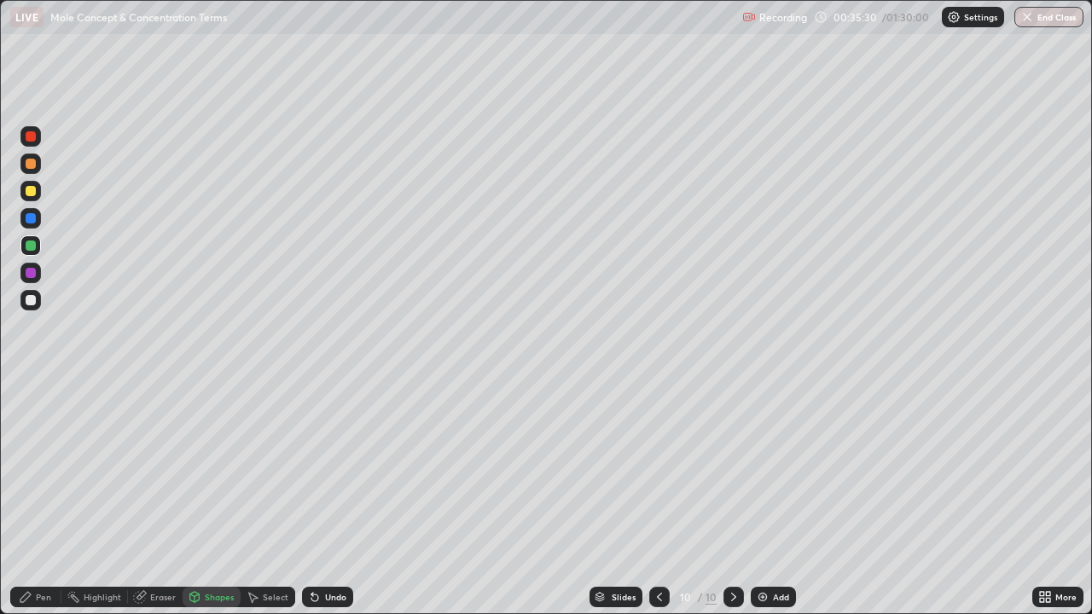
click at [33, 274] on div at bounding box center [31, 273] width 10 height 10
click at [36, 498] on div "Pen" at bounding box center [35, 597] width 51 height 20
click at [22, 301] on div at bounding box center [30, 300] width 20 height 20
click at [331, 498] on div "Undo" at bounding box center [335, 597] width 21 height 9
click at [328, 498] on div "Undo" at bounding box center [335, 597] width 21 height 9
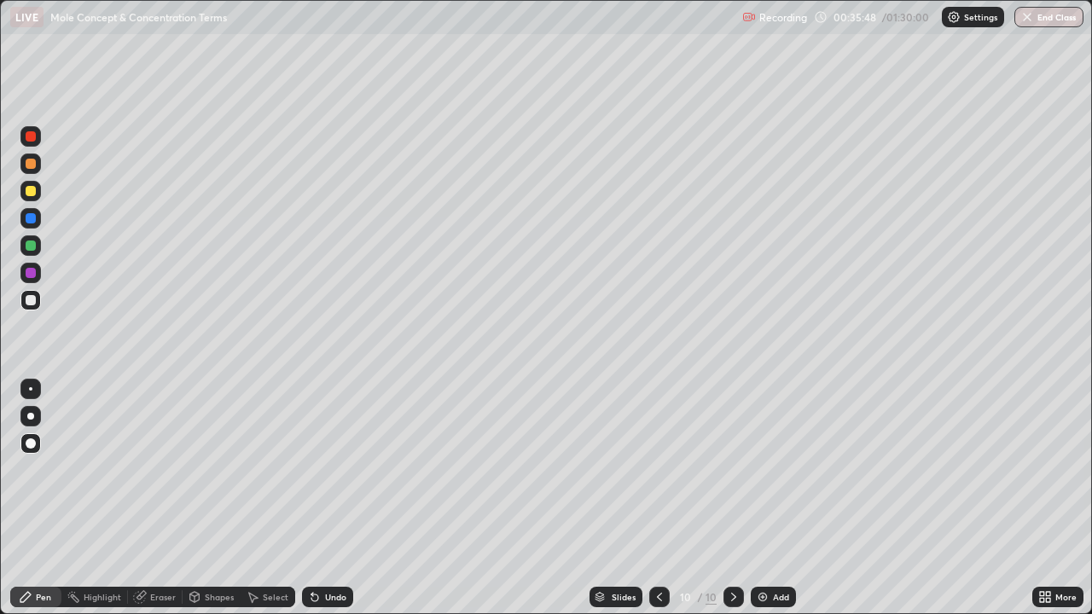
click at [328, 498] on div "Undo" at bounding box center [327, 597] width 51 height 20
click at [206, 498] on div "Shapes" at bounding box center [219, 597] width 29 height 9
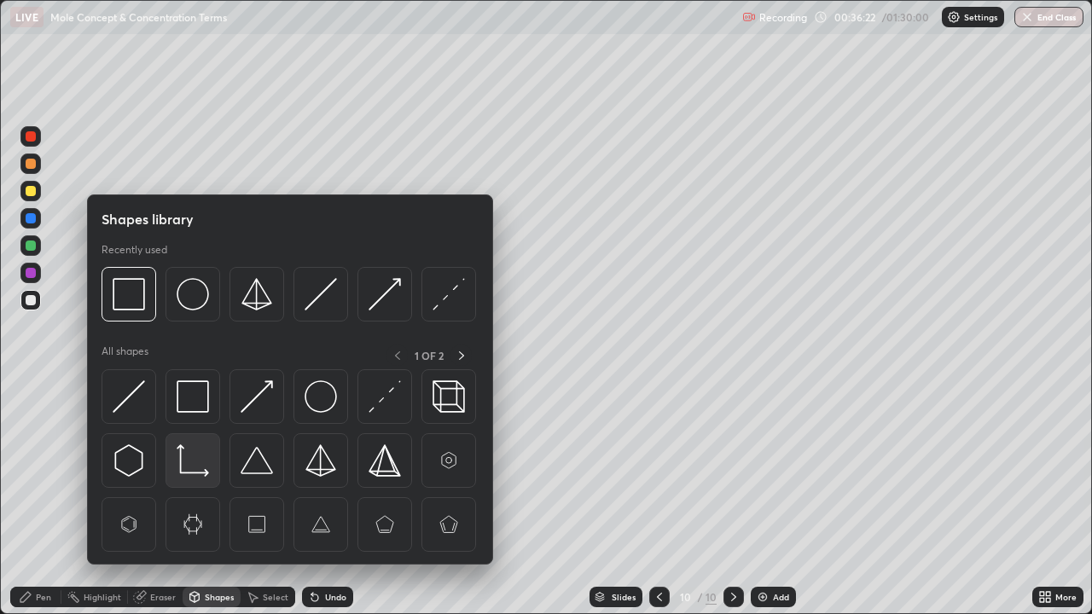
click at [194, 436] on div at bounding box center [193, 460] width 55 height 55
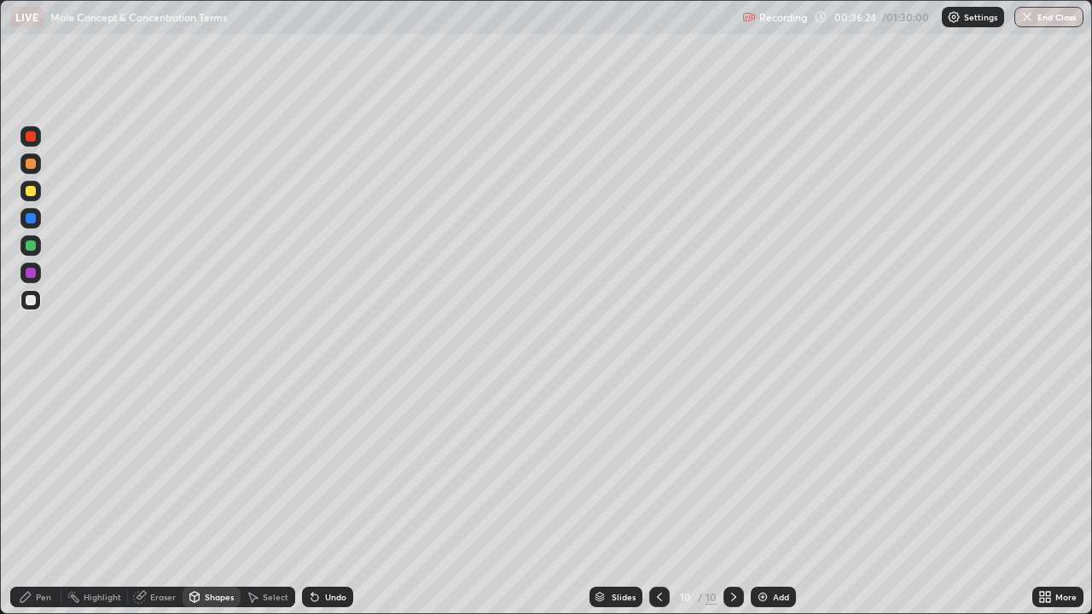
click at [218, 498] on div "Shapes" at bounding box center [212, 597] width 58 height 20
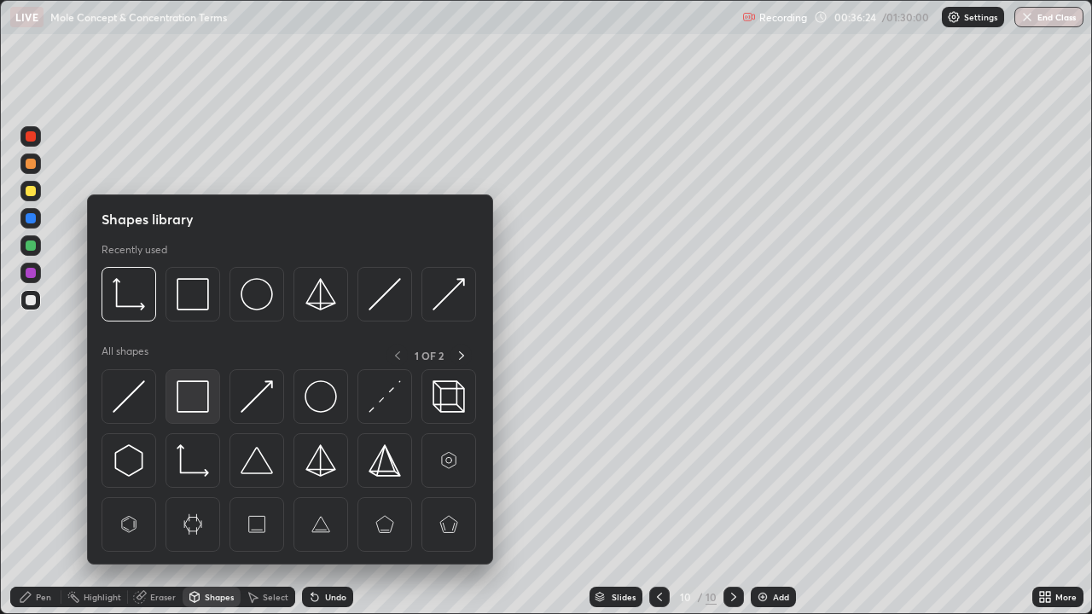
click at [195, 403] on img at bounding box center [193, 396] width 32 height 32
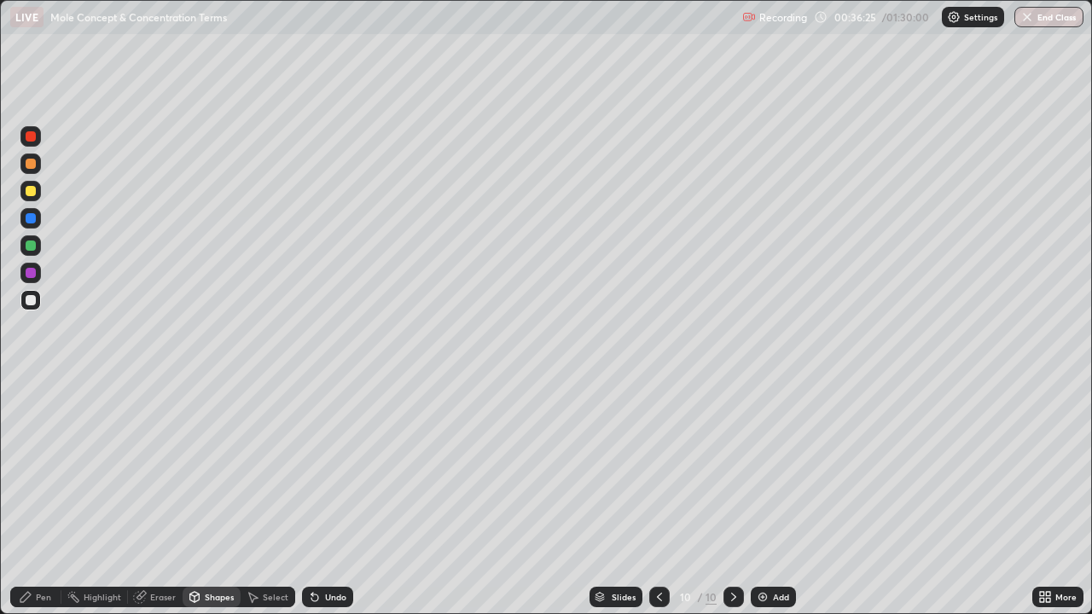
click at [32, 273] on div at bounding box center [31, 273] width 10 height 10
click at [264, 498] on div "Select" at bounding box center [276, 597] width 26 height 9
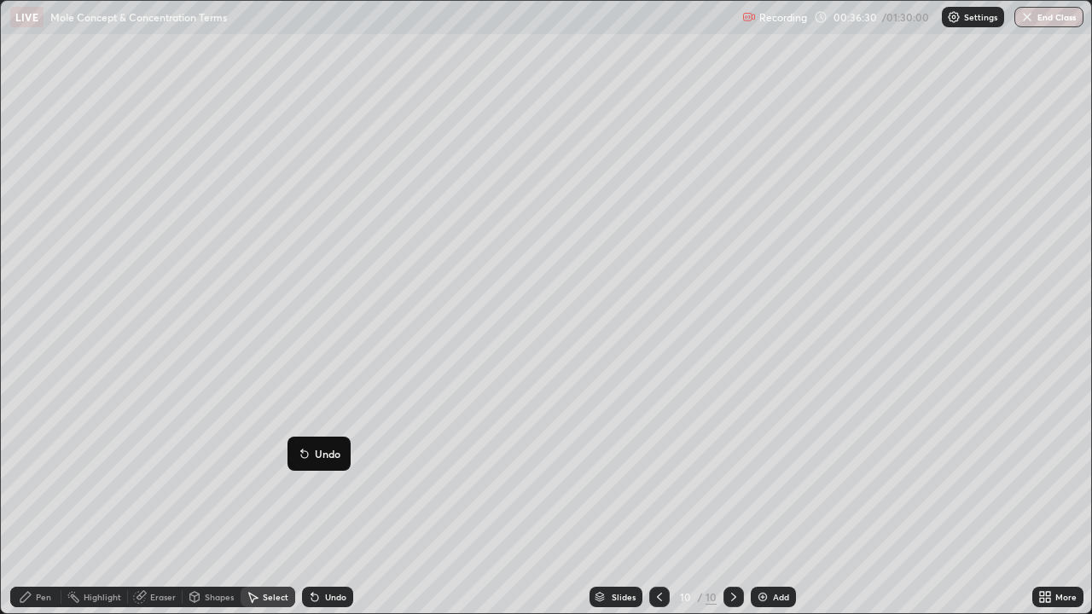
click at [224, 495] on div "0 ° Undo Copy Duplicate Duplicate to new slide Delete" at bounding box center [546, 307] width 1091 height 613
click at [36, 498] on div "Pen" at bounding box center [43, 597] width 15 height 9
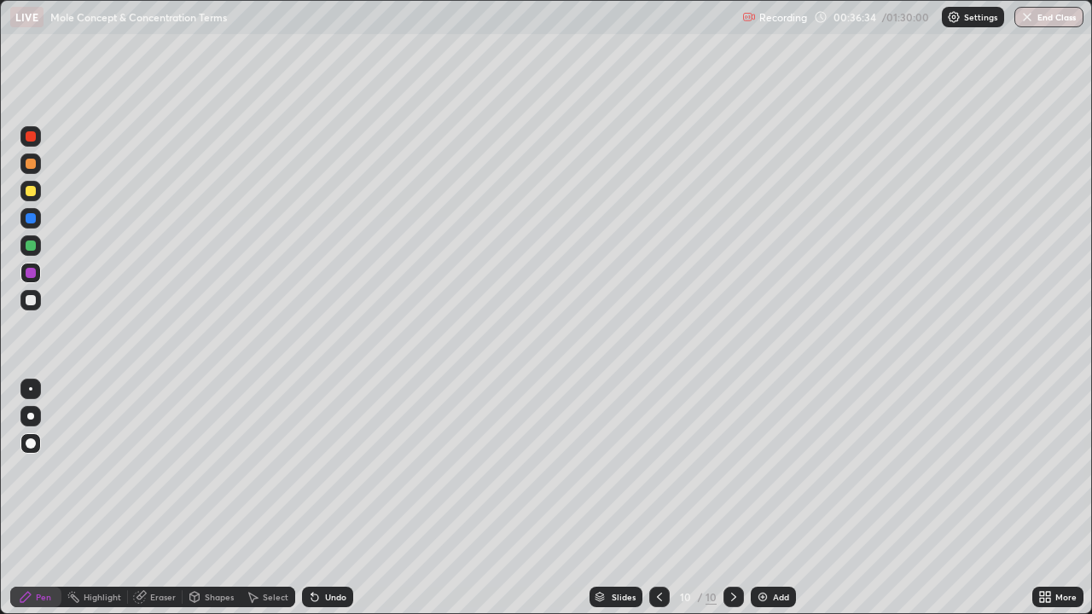
click at [32, 253] on div at bounding box center [30, 245] width 20 height 20
click at [774, 498] on div "Add" at bounding box center [781, 597] width 16 height 9
click at [44, 498] on div "Pen" at bounding box center [35, 597] width 51 height 20
click at [207, 498] on div "Shapes" at bounding box center [219, 597] width 29 height 9
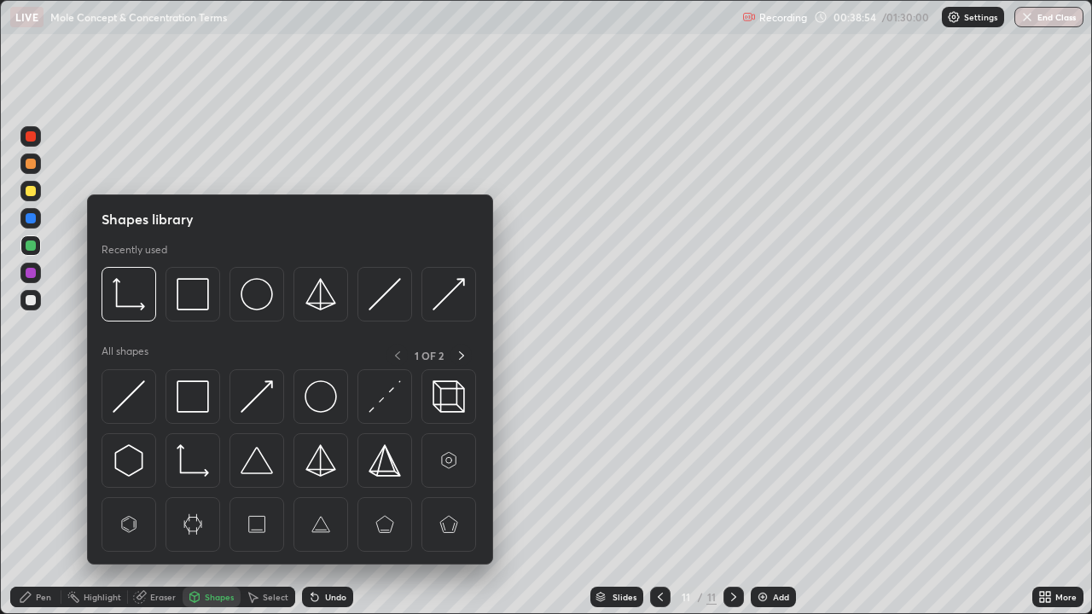
click at [198, 401] on img at bounding box center [193, 396] width 32 height 32
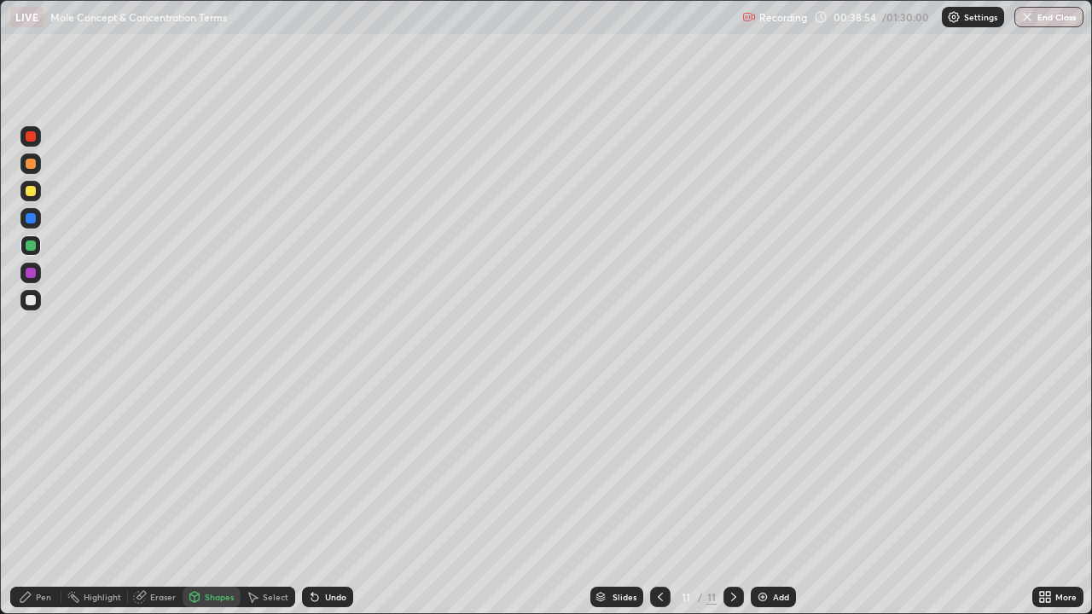
click at [32, 273] on div at bounding box center [31, 273] width 10 height 10
click at [333, 498] on div "Undo" at bounding box center [335, 597] width 21 height 9
click at [147, 498] on div "Eraser" at bounding box center [155, 597] width 55 height 20
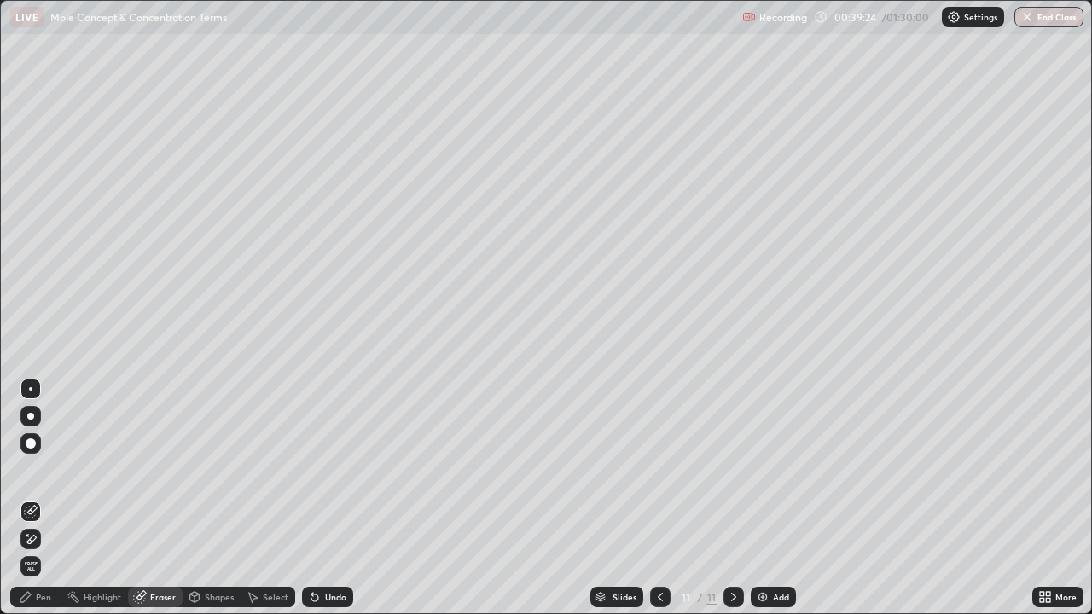
click at [38, 498] on div "Pen" at bounding box center [35, 597] width 51 height 20
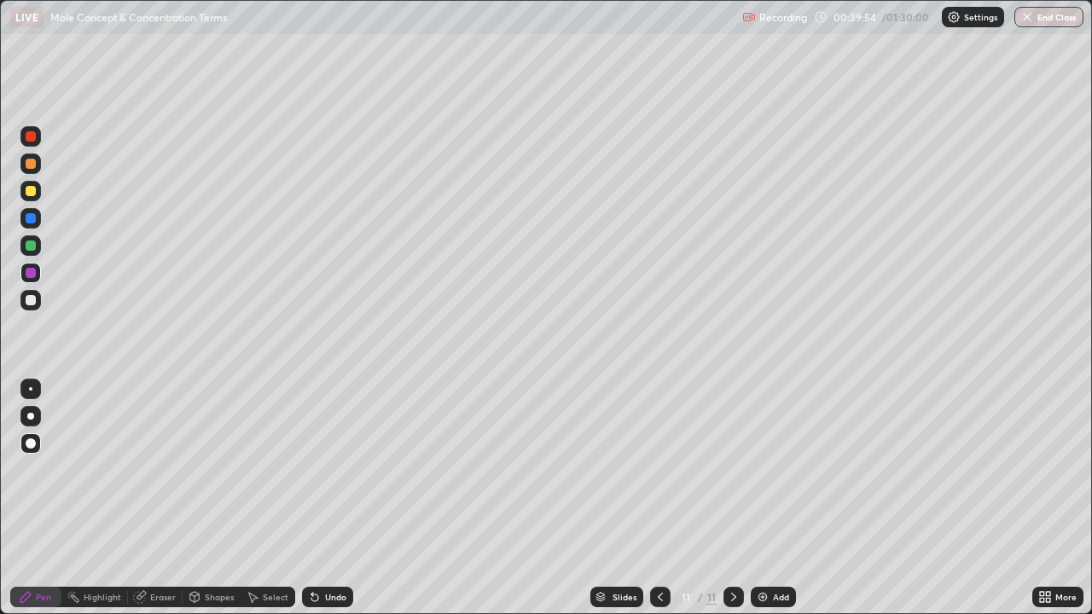
click at [766, 498] on div "Add" at bounding box center [773, 597] width 45 height 20
click at [216, 498] on div "Shapes" at bounding box center [219, 597] width 29 height 9
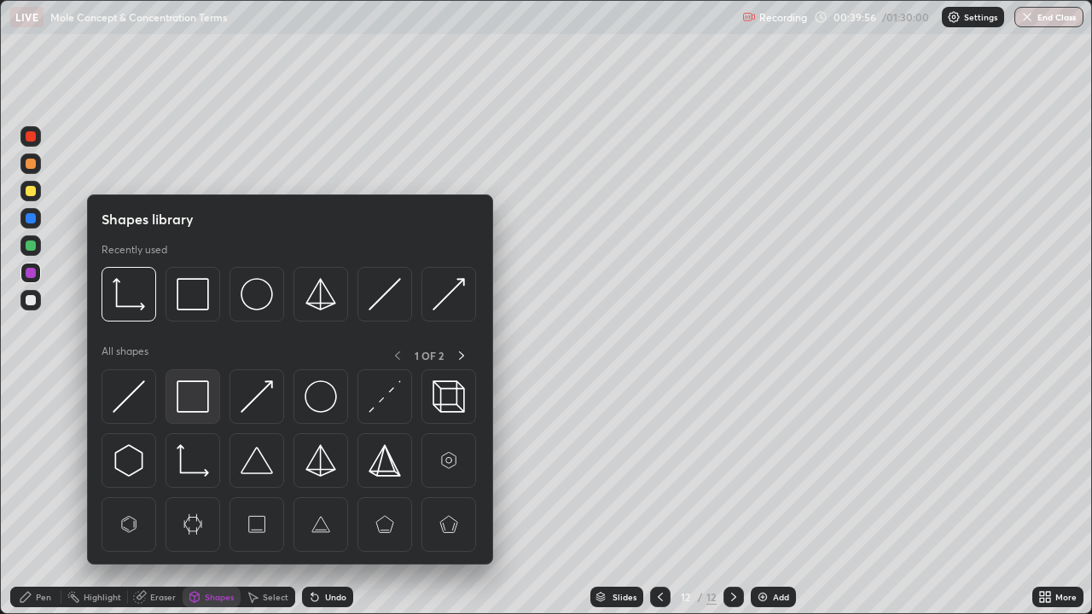
click at [200, 398] on img at bounding box center [193, 396] width 32 height 32
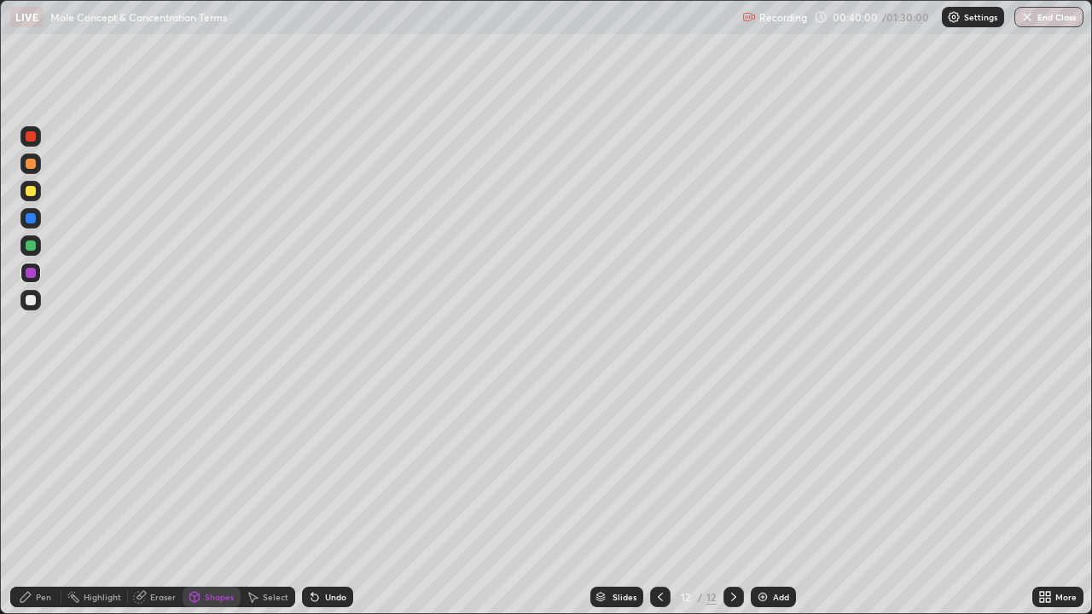
click at [38, 498] on div "Pen" at bounding box center [43, 597] width 15 height 9
click at [30, 190] on div at bounding box center [31, 191] width 10 height 10
click at [232, 498] on div "Shapes" at bounding box center [219, 597] width 29 height 9
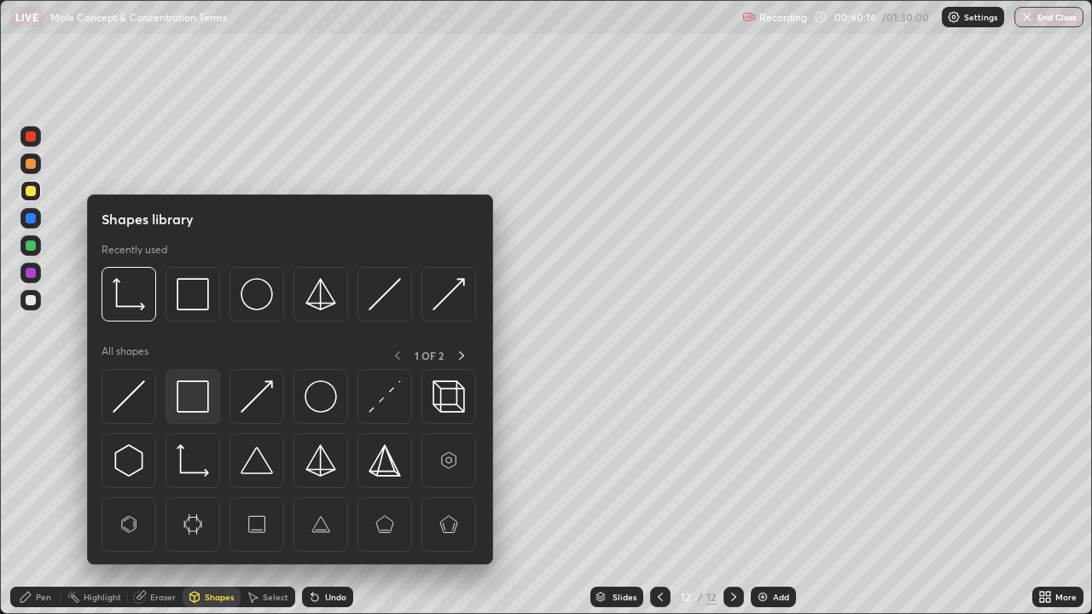
click at [207, 401] on img at bounding box center [193, 396] width 32 height 32
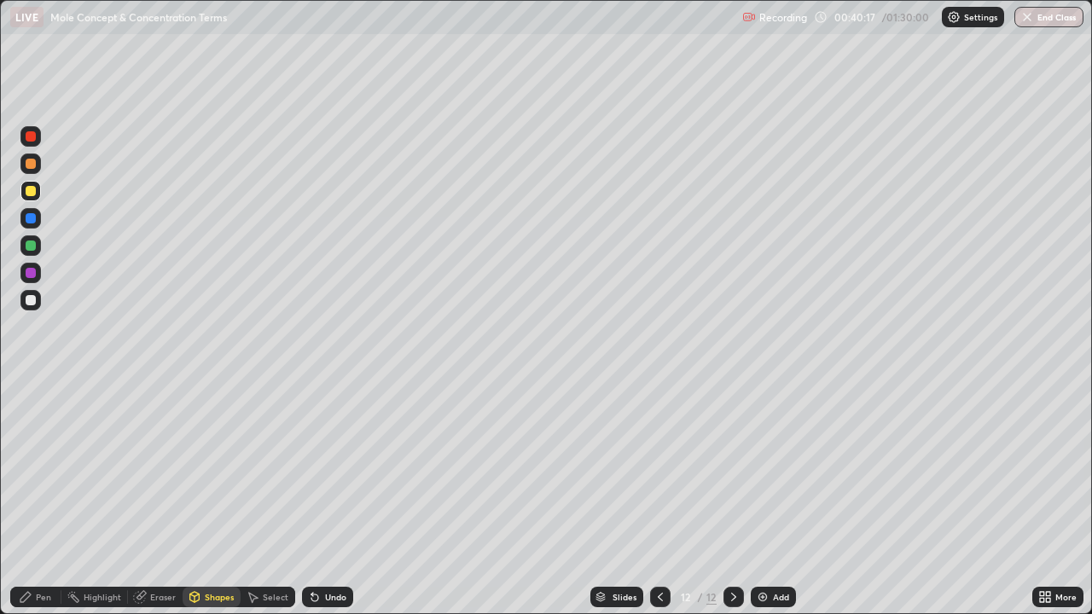
click at [32, 270] on div at bounding box center [31, 273] width 10 height 10
click at [331, 498] on div "Undo" at bounding box center [335, 597] width 21 height 9
click at [39, 498] on div "Pen" at bounding box center [35, 597] width 51 height 20
click at [31, 246] on div at bounding box center [31, 246] width 10 height 10
click at [764, 498] on img at bounding box center [763, 597] width 14 height 14
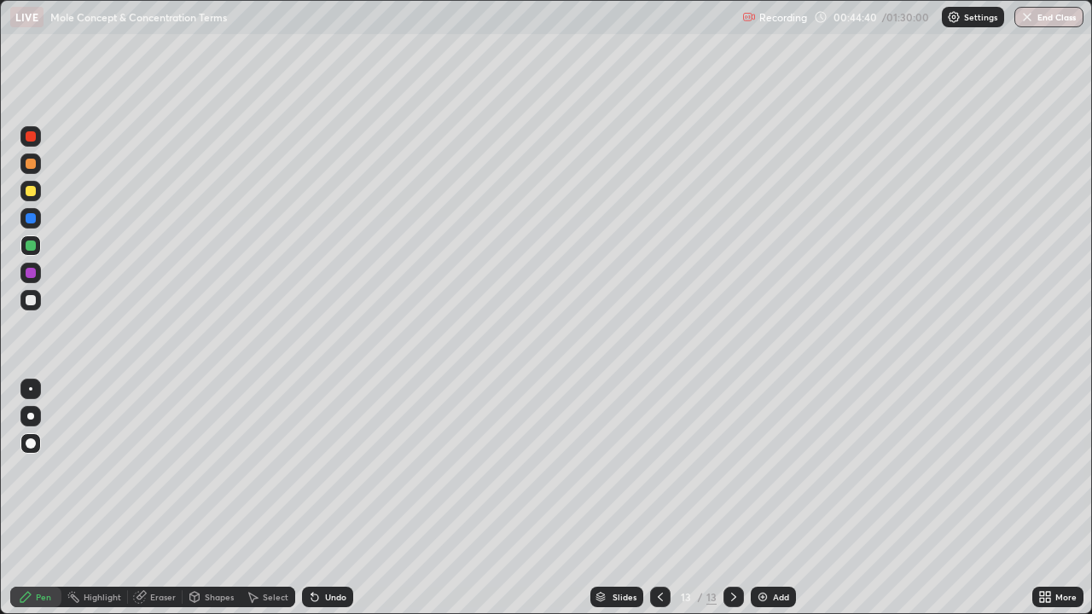
click at [32, 189] on div at bounding box center [31, 191] width 10 height 10
click at [30, 242] on div at bounding box center [31, 246] width 10 height 10
click at [32, 195] on div at bounding box center [31, 191] width 10 height 10
click at [31, 248] on div at bounding box center [31, 246] width 10 height 10
click at [33, 191] on div at bounding box center [31, 191] width 10 height 10
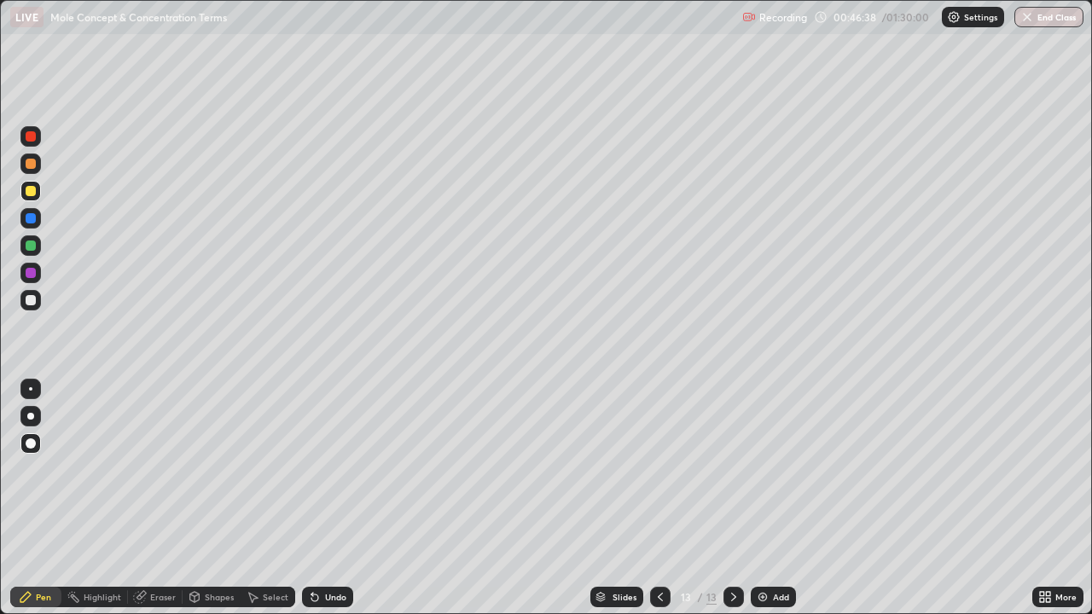
click at [166, 498] on div "Eraser" at bounding box center [155, 597] width 55 height 20
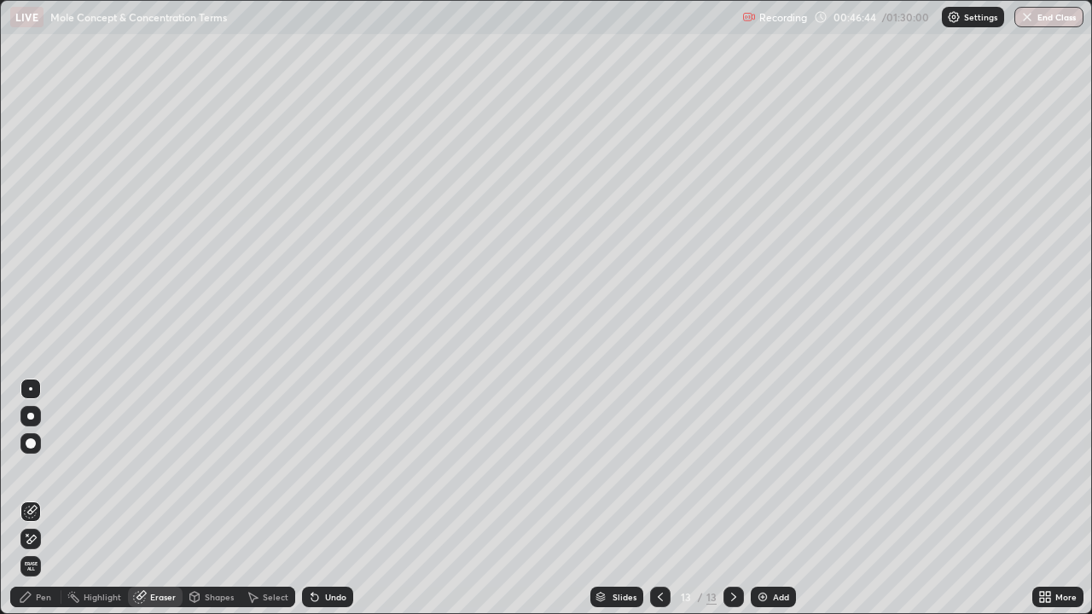
click at [47, 498] on div "Pen" at bounding box center [43, 597] width 15 height 9
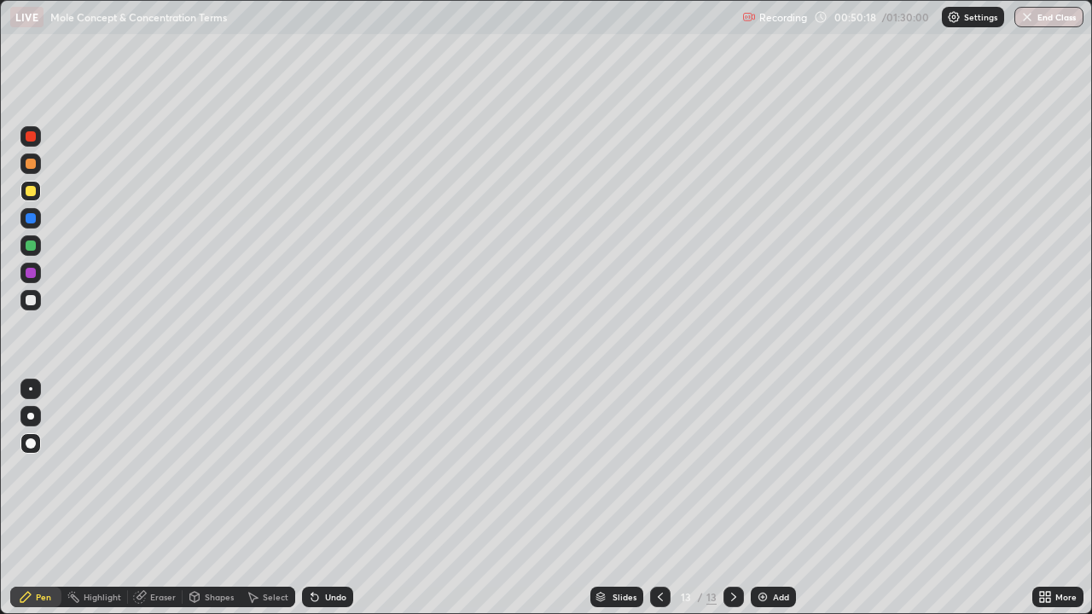
click at [781, 498] on div "Add" at bounding box center [773, 597] width 45 height 20
click at [32, 195] on div at bounding box center [31, 191] width 10 height 10
click at [32, 299] on div at bounding box center [31, 300] width 10 height 10
click at [328, 498] on div "Undo" at bounding box center [335, 597] width 21 height 9
click at [329, 498] on div "Undo" at bounding box center [327, 597] width 51 height 20
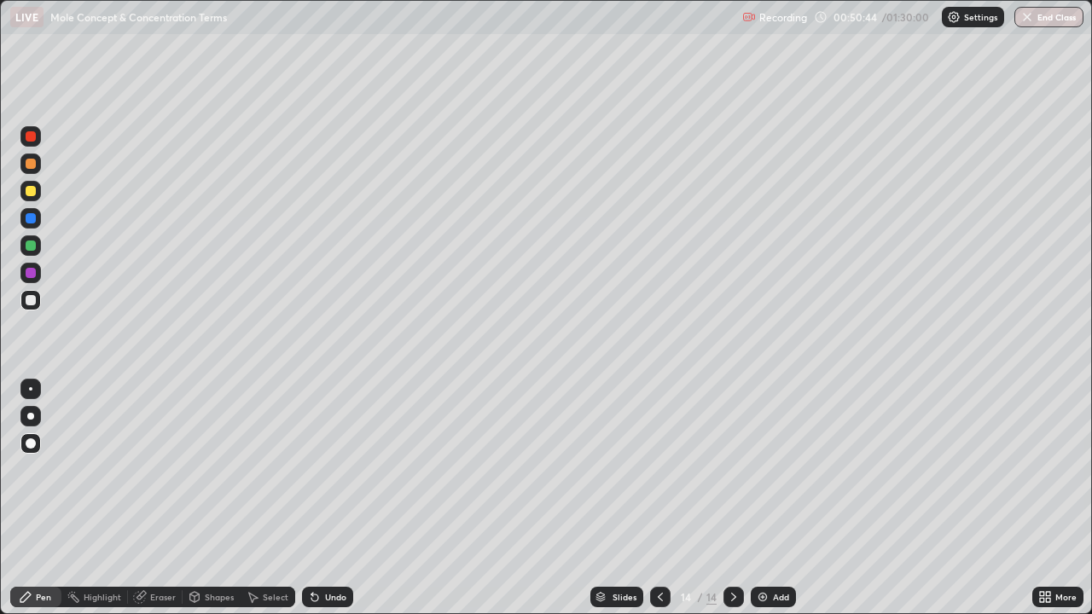
click at [330, 498] on div "Undo" at bounding box center [335, 597] width 21 height 9
click at [333, 498] on div "Undo" at bounding box center [327, 597] width 51 height 20
click at [331, 498] on div "Undo" at bounding box center [327, 597] width 51 height 20
click at [341, 498] on div "Undo" at bounding box center [335, 597] width 21 height 9
click at [31, 192] on div at bounding box center [31, 191] width 10 height 10
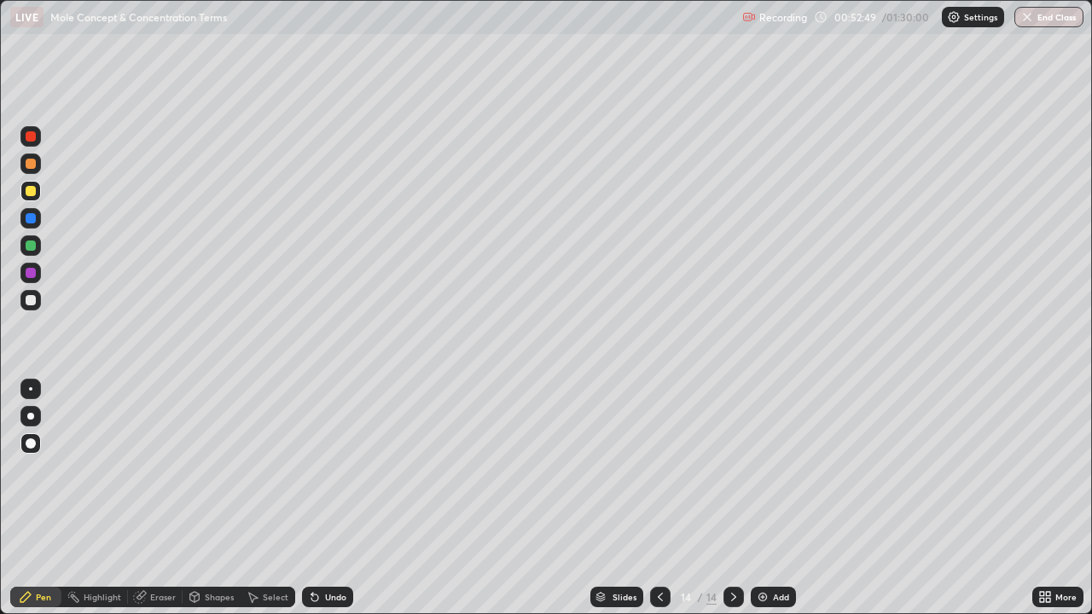
click at [781, 498] on div "Add" at bounding box center [781, 597] width 16 height 9
click at [325, 498] on div "Undo" at bounding box center [335, 597] width 21 height 9
click at [321, 498] on div "Undo" at bounding box center [327, 597] width 51 height 20
click at [312, 498] on icon at bounding box center [314, 598] width 7 height 7
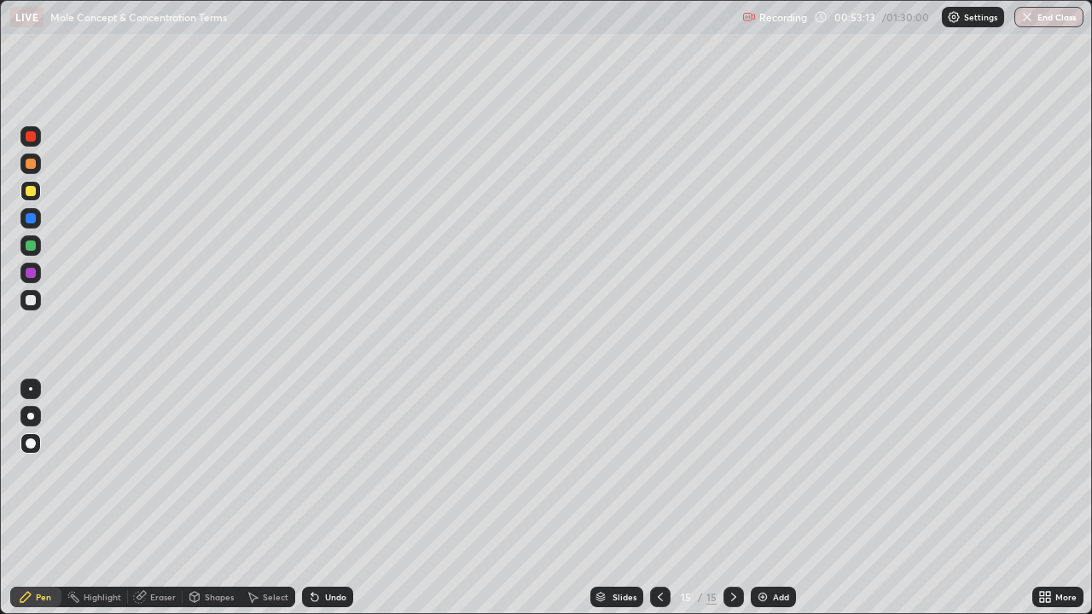
click at [314, 498] on div "Undo" at bounding box center [327, 597] width 51 height 20
click at [314, 498] on icon at bounding box center [315, 597] width 14 height 14
click at [314, 498] on div "Undo" at bounding box center [327, 597] width 51 height 20
click at [313, 498] on div "Undo" at bounding box center [327, 597] width 51 height 20
click at [33, 247] on div at bounding box center [31, 246] width 10 height 10
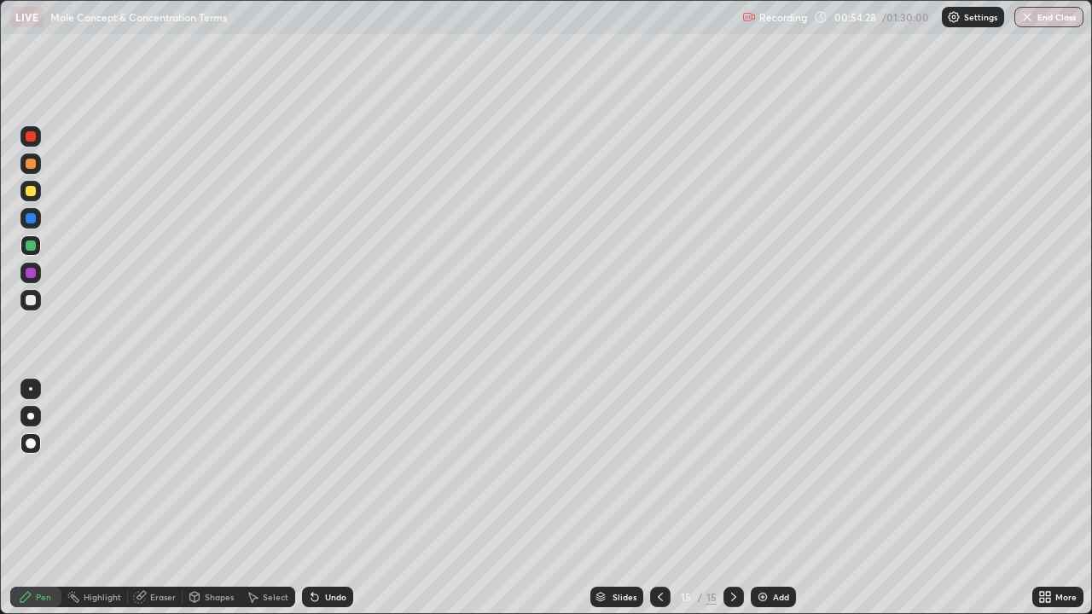
click at [319, 498] on div "Undo" at bounding box center [327, 597] width 51 height 20
click at [769, 498] on div "Add" at bounding box center [773, 597] width 45 height 20
click at [773, 498] on div "Add" at bounding box center [773, 597] width 45 height 20
click at [656, 498] on icon at bounding box center [660, 597] width 14 height 14
click at [659, 498] on icon at bounding box center [660, 597] width 14 height 14
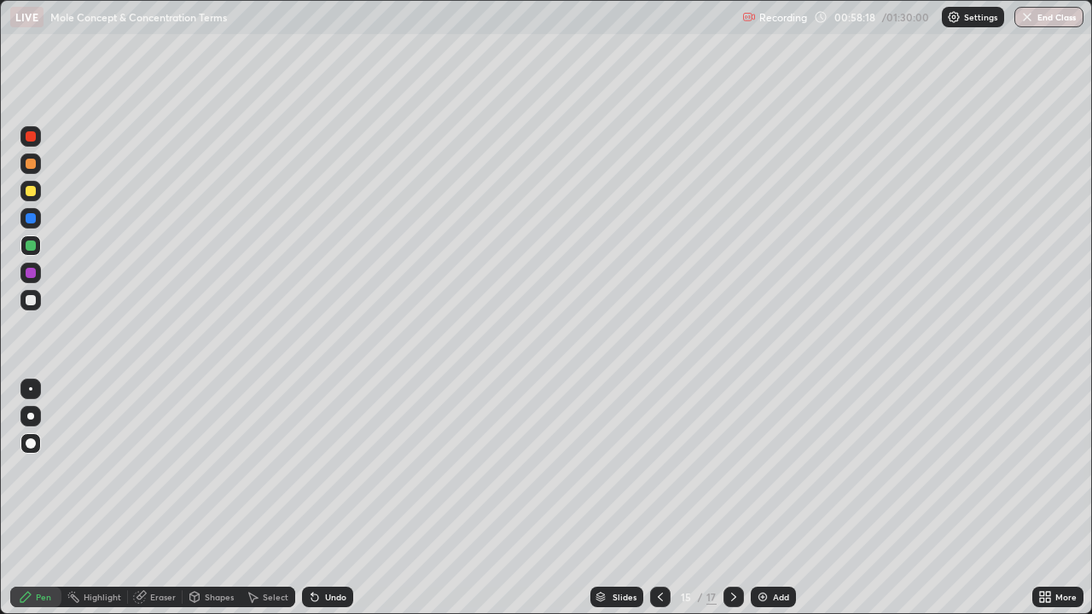
click at [732, 498] on icon at bounding box center [734, 597] width 14 height 14
click at [332, 498] on div "Undo" at bounding box center [335, 597] width 21 height 9
click at [326, 498] on div "Undo" at bounding box center [327, 597] width 51 height 20
click at [34, 249] on div at bounding box center [31, 246] width 10 height 10
click at [773, 498] on div "Add" at bounding box center [781, 597] width 16 height 9
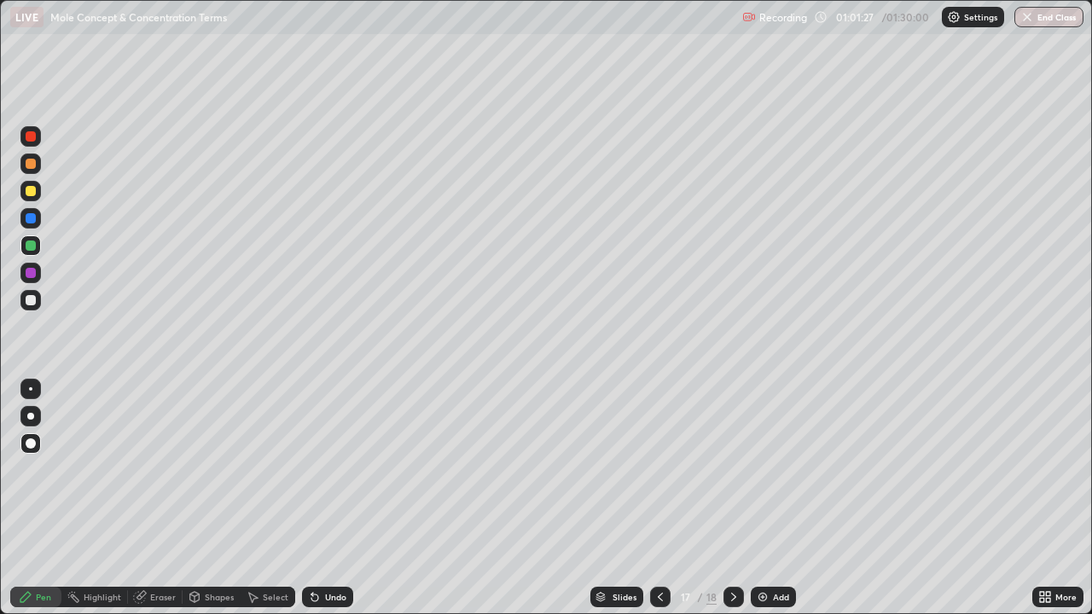
click at [660, 498] on icon at bounding box center [660, 597] width 14 height 14
click at [730, 498] on div at bounding box center [733, 597] width 20 height 20
click at [732, 498] on div at bounding box center [733, 597] width 20 height 20
click at [732, 498] on icon at bounding box center [734, 597] width 14 height 14
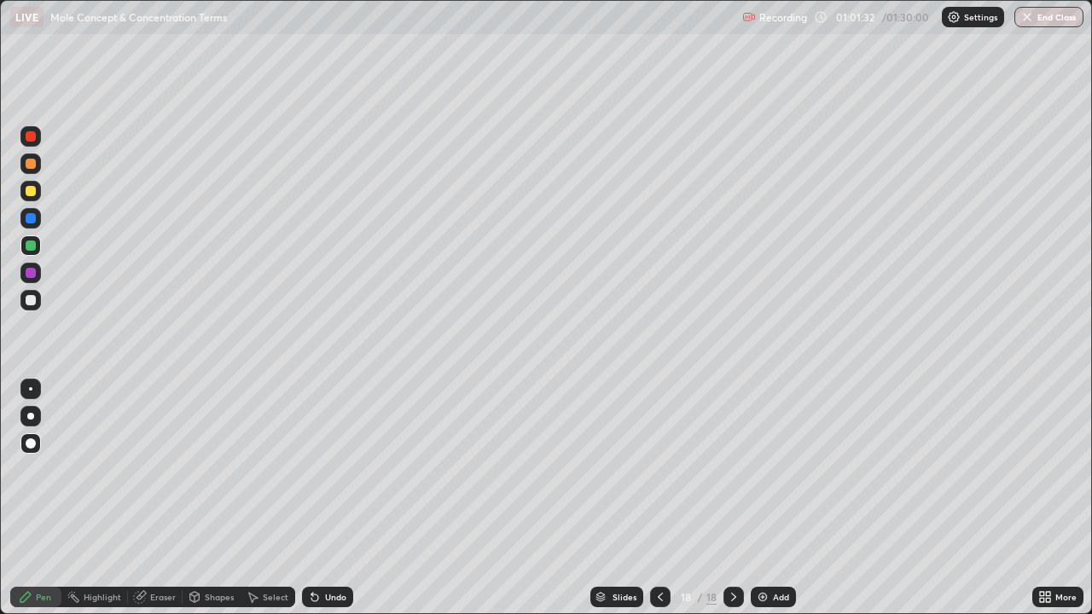
click at [659, 498] on icon at bounding box center [660, 597] width 14 height 14
click at [333, 498] on div "Undo" at bounding box center [327, 597] width 51 height 20
click at [322, 498] on div "Undo" at bounding box center [327, 597] width 51 height 20
click at [326, 498] on div "Undo" at bounding box center [335, 597] width 21 height 9
click at [323, 498] on div "Undo" at bounding box center [327, 597] width 51 height 20
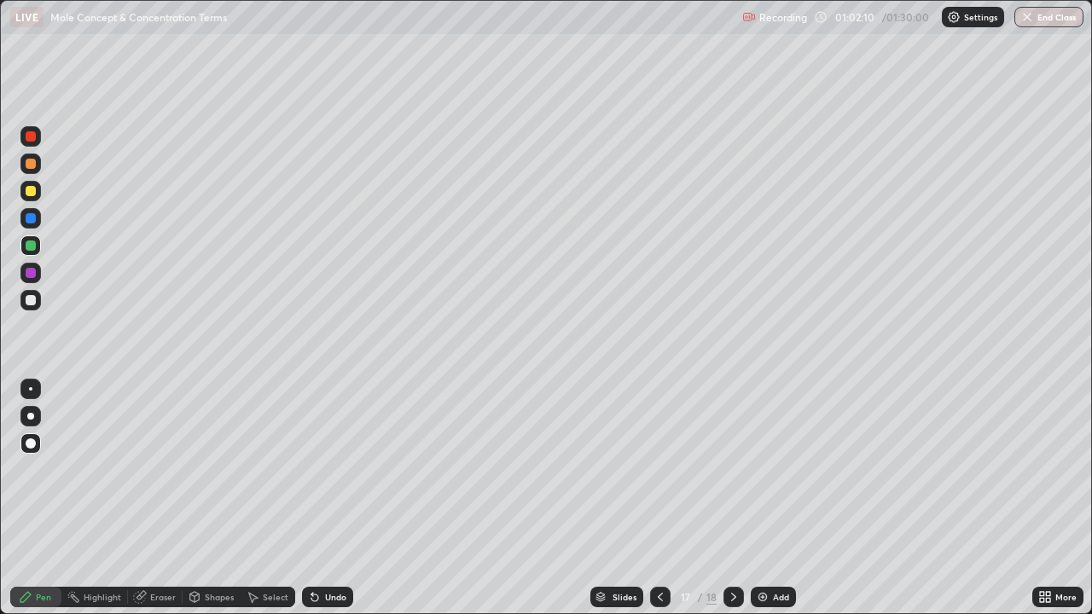
click at [329, 498] on div "Undo" at bounding box center [327, 597] width 51 height 20
click at [336, 498] on div "Undo" at bounding box center [335, 597] width 21 height 9
click at [328, 498] on div "Undo" at bounding box center [335, 597] width 21 height 9
click at [732, 498] on icon at bounding box center [734, 597] width 14 height 14
click at [31, 195] on div at bounding box center [31, 191] width 10 height 10
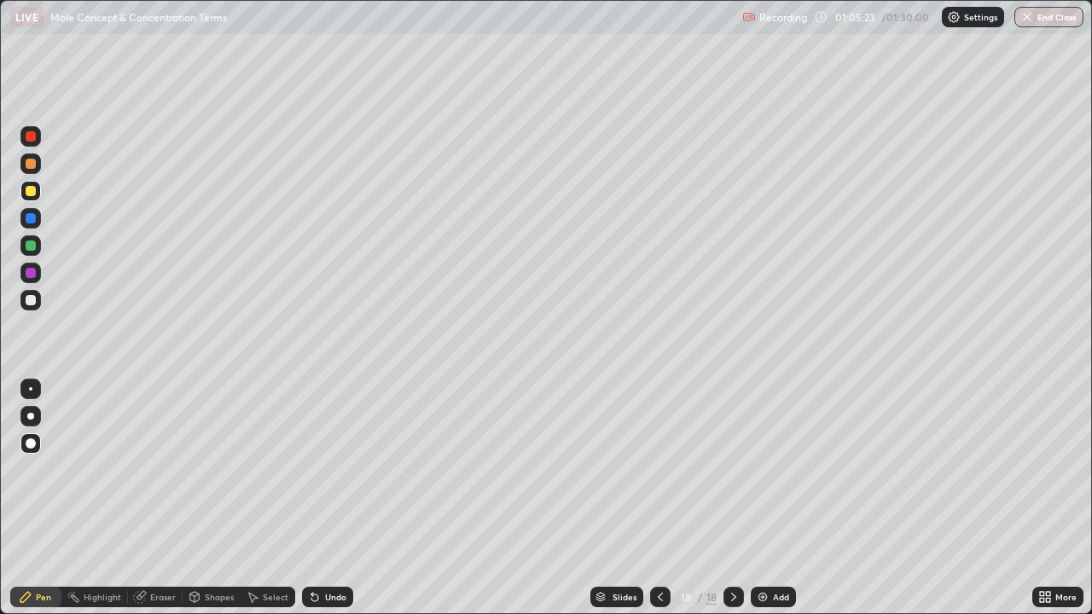
click at [320, 498] on div "Undo" at bounding box center [327, 597] width 51 height 20
click at [337, 498] on div "Undo" at bounding box center [327, 597] width 51 height 20
click at [335, 498] on div "Undo" at bounding box center [335, 597] width 21 height 9
click at [31, 293] on div at bounding box center [30, 300] width 20 height 20
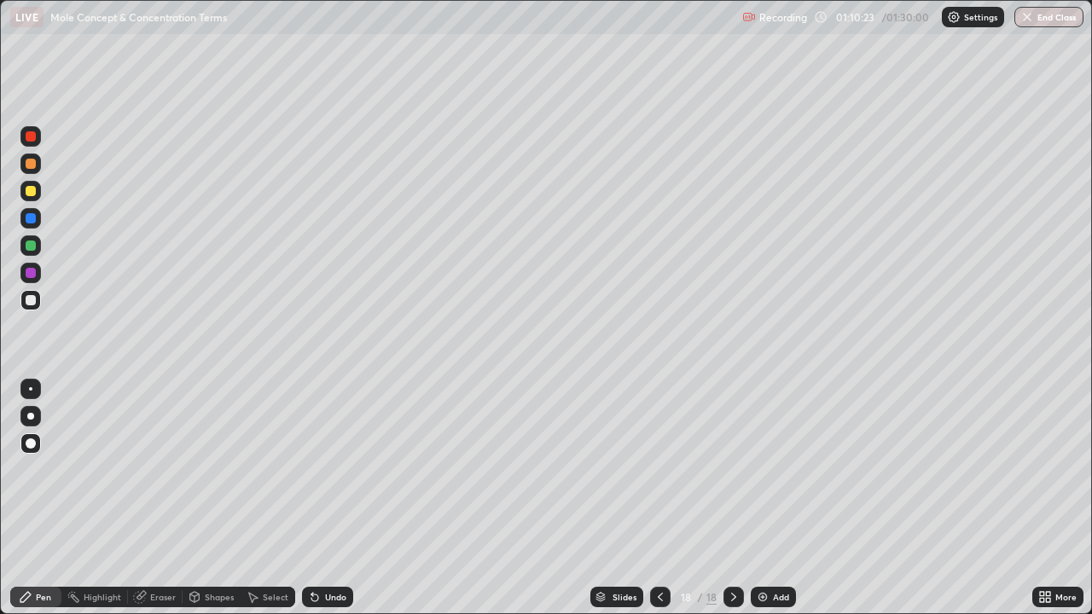
click at [785, 498] on div "Add" at bounding box center [773, 597] width 45 height 20
click at [32, 191] on div at bounding box center [31, 191] width 10 height 10
click at [328, 498] on div "Undo" at bounding box center [335, 597] width 21 height 9
click at [325, 498] on div "Undo" at bounding box center [335, 597] width 21 height 9
click at [34, 242] on div at bounding box center [31, 246] width 10 height 10
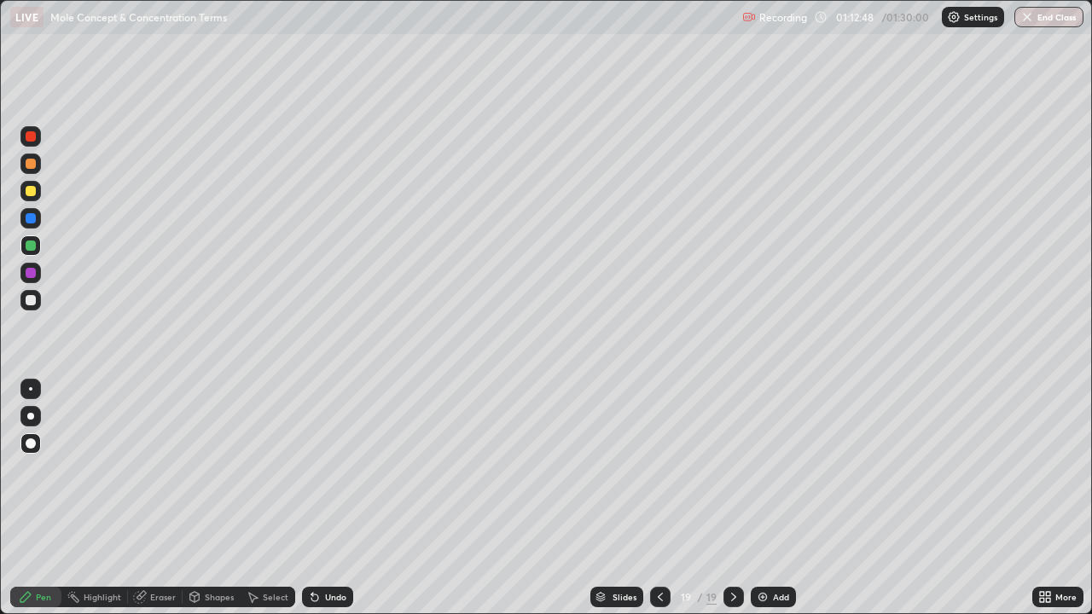
click at [172, 498] on div "Eraser" at bounding box center [155, 597] width 55 height 20
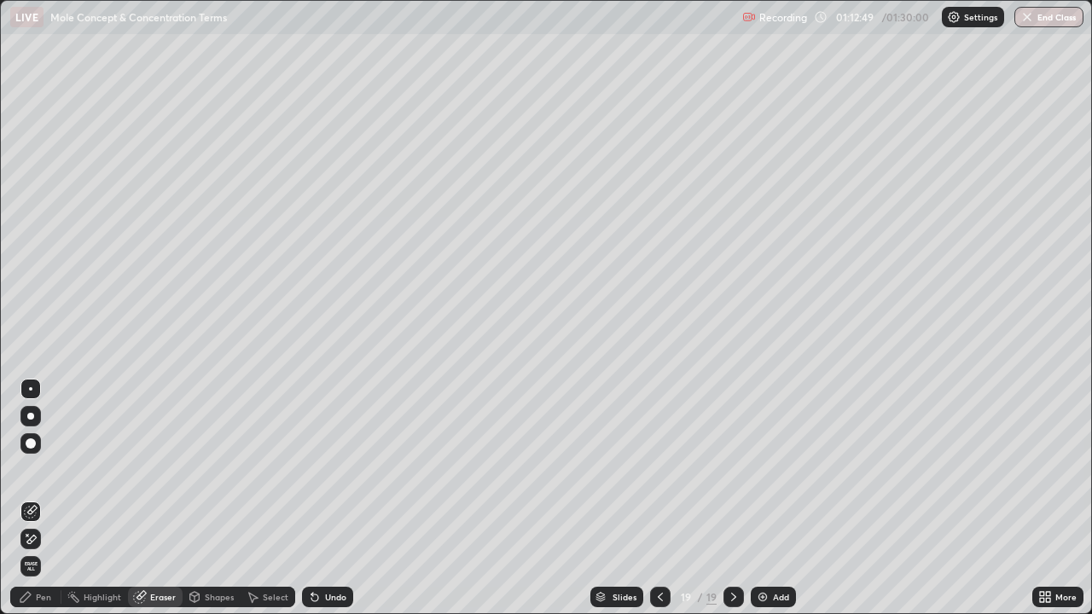
click at [171, 498] on div "Eraser" at bounding box center [163, 597] width 26 height 9
click at [36, 498] on div "Pen" at bounding box center [43, 597] width 15 height 9
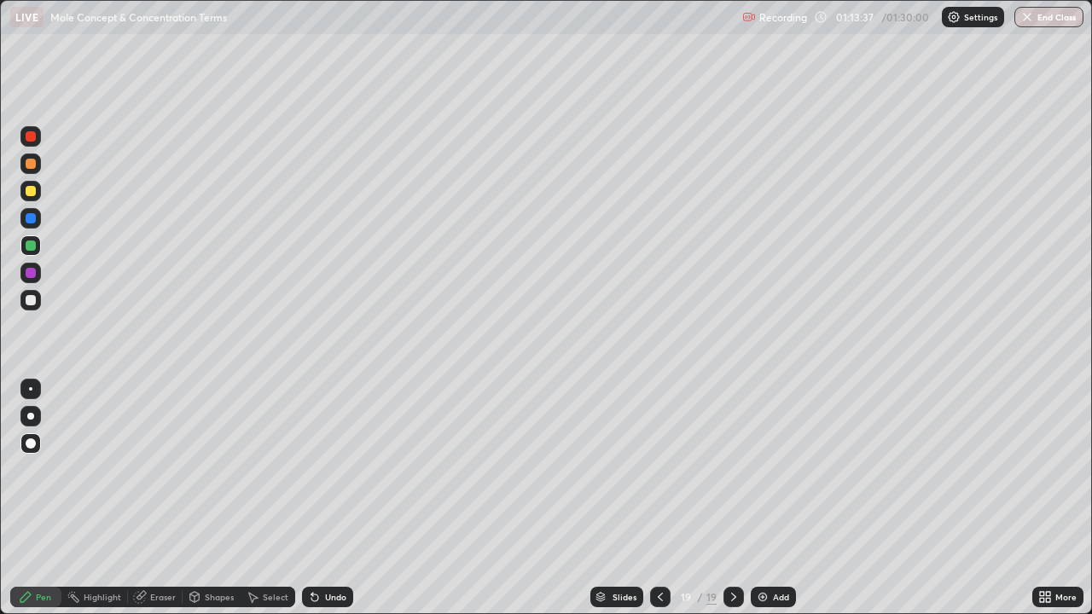
click at [764, 498] on img at bounding box center [763, 597] width 14 height 14
click at [32, 193] on div at bounding box center [31, 191] width 10 height 10
click at [323, 498] on div "Undo" at bounding box center [327, 597] width 51 height 20
click at [327, 498] on div "Undo" at bounding box center [327, 597] width 51 height 20
click at [335, 498] on div "Undo" at bounding box center [335, 597] width 21 height 9
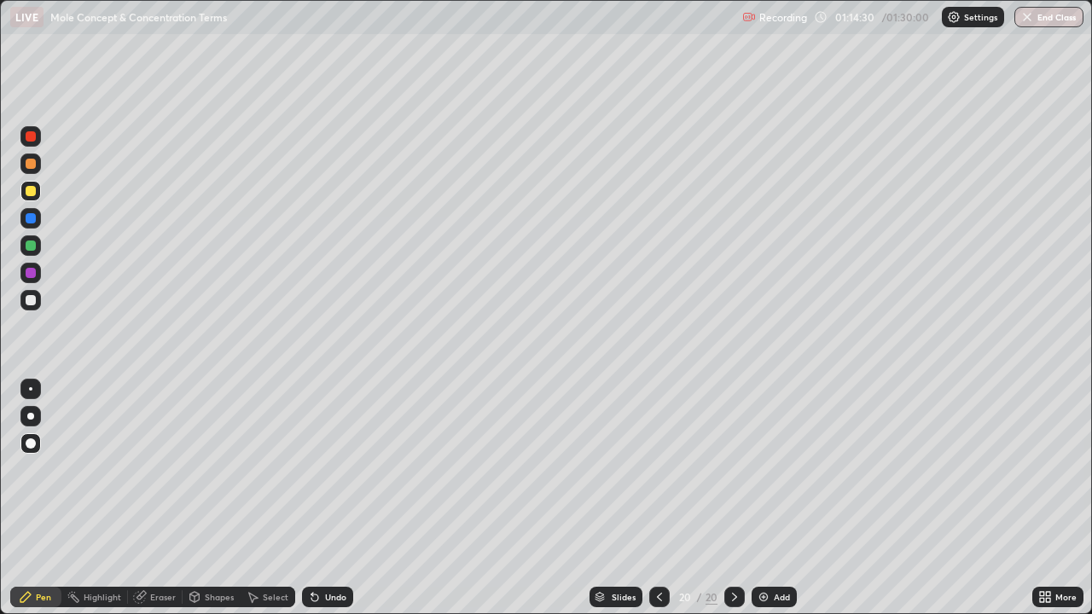
click at [329, 498] on div "Undo" at bounding box center [335, 597] width 21 height 9
click at [336, 498] on div "Undo" at bounding box center [327, 597] width 51 height 20
click at [329, 498] on div "Undo" at bounding box center [335, 597] width 21 height 9
click at [325, 498] on div "Undo" at bounding box center [335, 597] width 21 height 9
click at [318, 498] on icon at bounding box center [315, 597] width 14 height 14
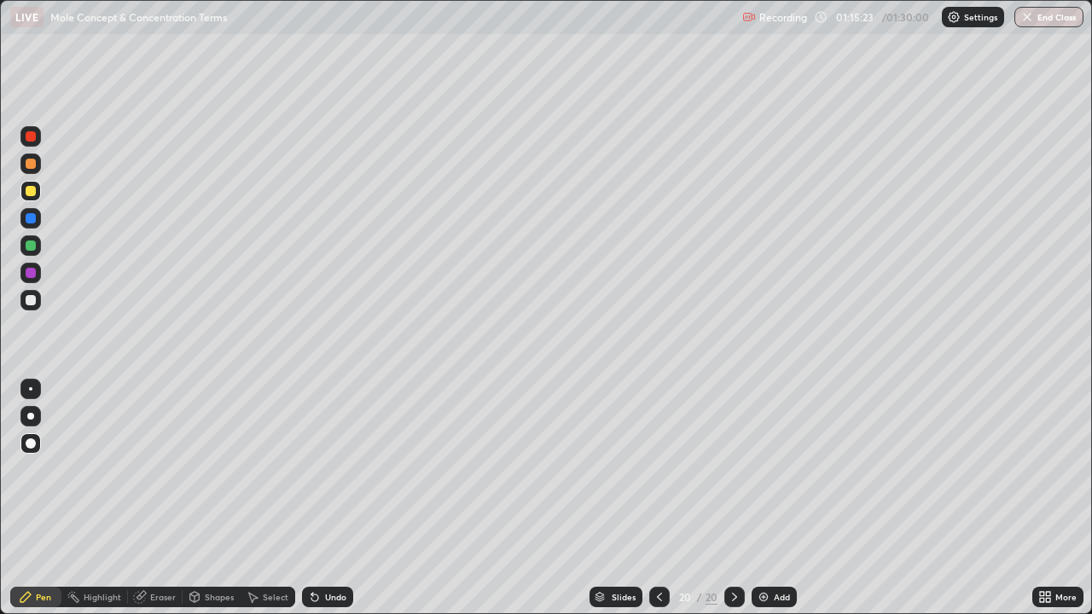
click at [40, 240] on div at bounding box center [30, 245] width 20 height 20
click at [780, 498] on div "Add" at bounding box center [782, 597] width 16 height 9
click at [32, 195] on div at bounding box center [31, 191] width 10 height 10
click at [31, 248] on div at bounding box center [31, 246] width 10 height 10
click at [34, 298] on div at bounding box center [31, 300] width 10 height 10
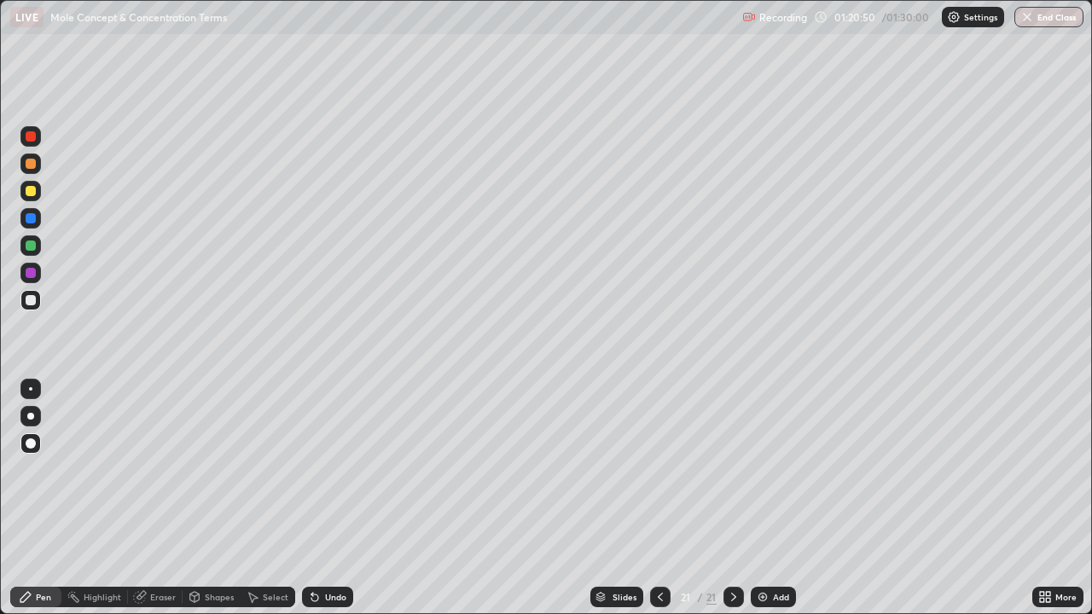
click at [325, 498] on div "Undo" at bounding box center [335, 597] width 21 height 9
click at [32, 270] on div at bounding box center [31, 273] width 10 height 10
click at [39, 295] on div at bounding box center [30, 300] width 20 height 20
click at [30, 273] on div at bounding box center [31, 273] width 10 height 10
click at [1057, 16] on button "End Class" at bounding box center [1049, 17] width 67 height 20
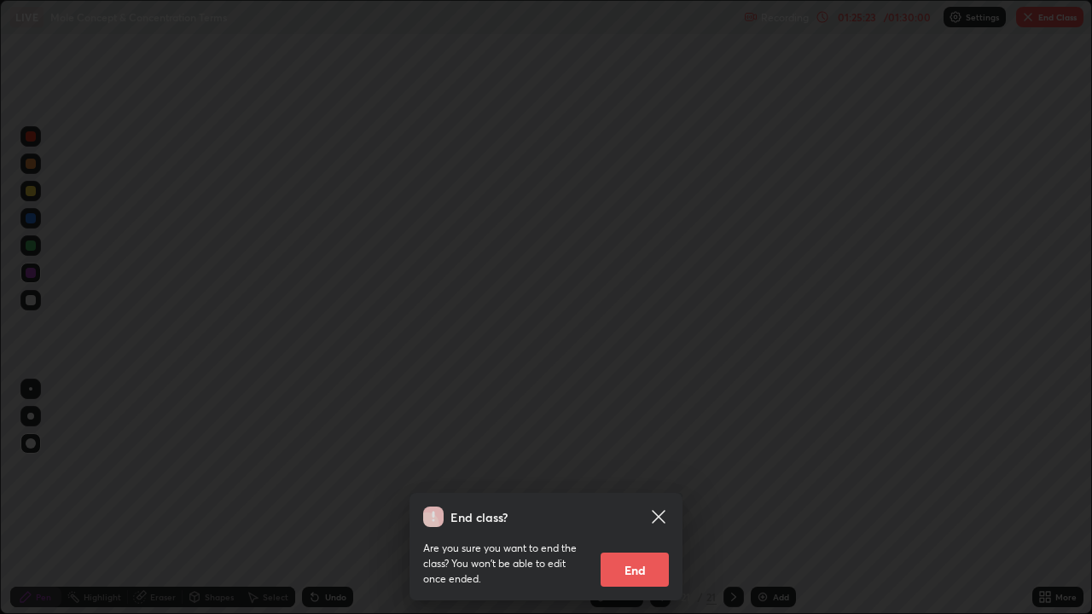
click at [628, 498] on button "End" at bounding box center [635, 570] width 68 height 34
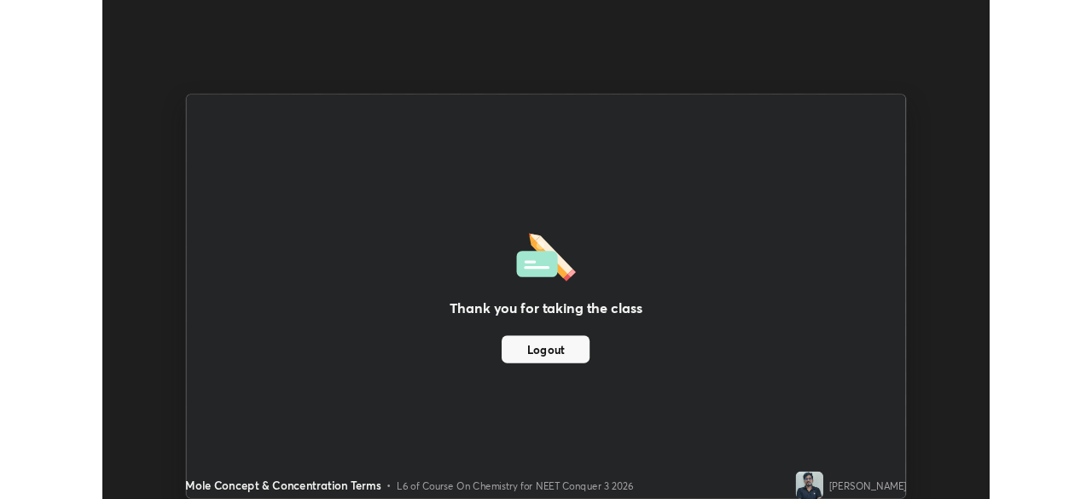
scroll to position [84813, 84221]
